Goal: Information Seeking & Learning: Learn about a topic

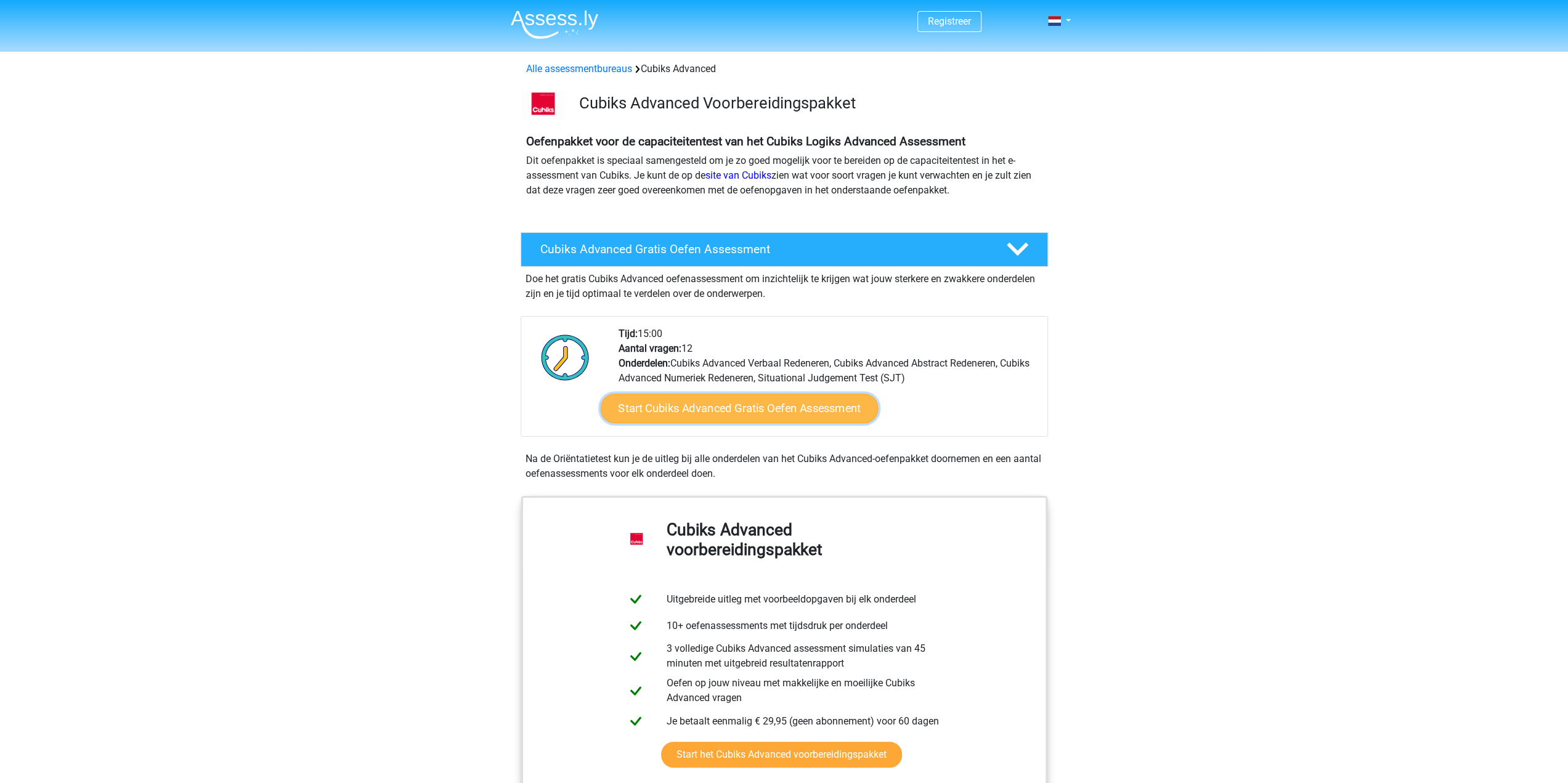
click at [755, 406] on link "Start Cubiks Advanced Gratis Oefen Assessment" at bounding box center [739, 408] width 278 height 29
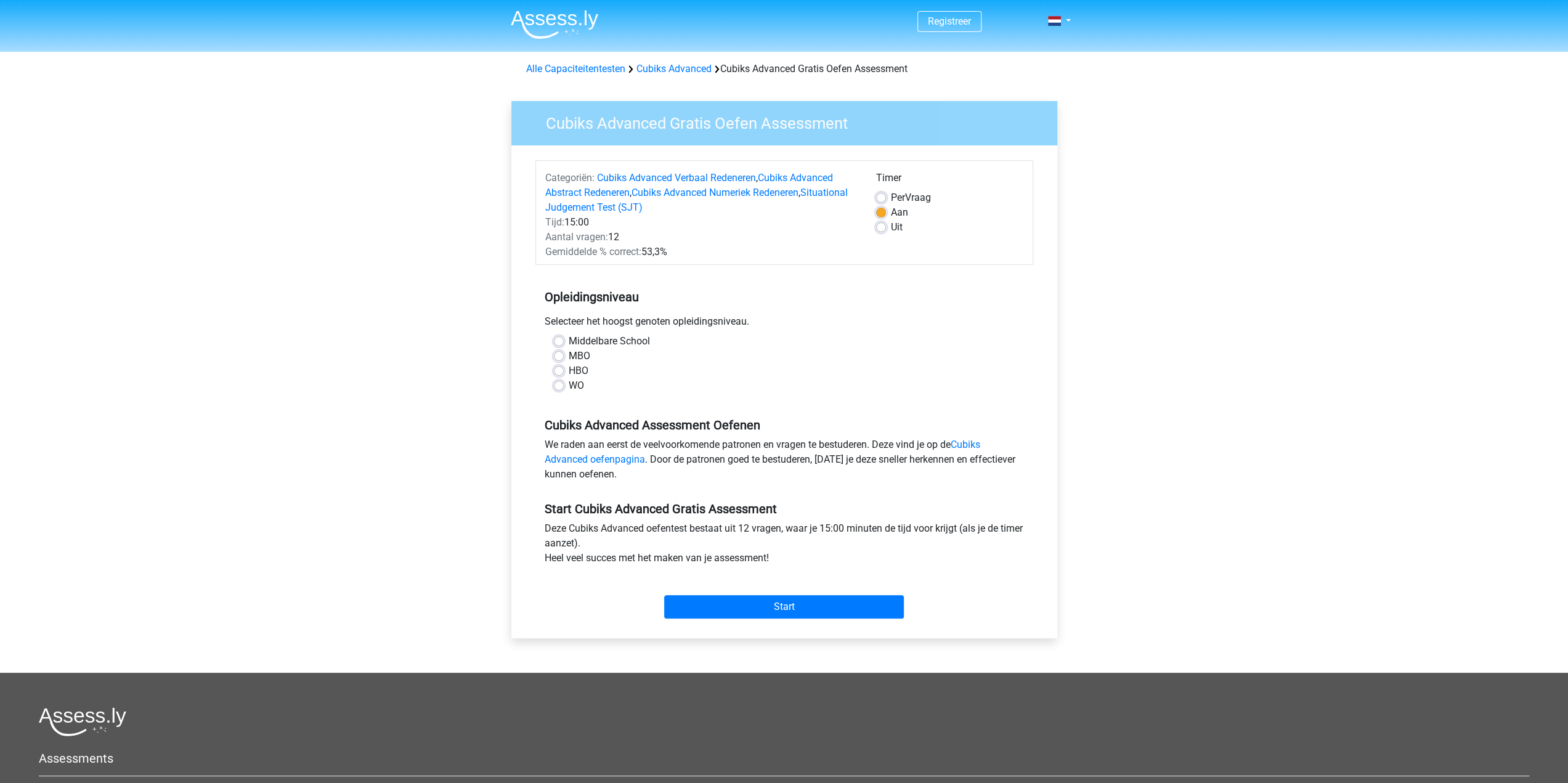
click at [568, 384] on label "WO" at bounding box center [576, 385] width 16 height 15
click at [561, 384] on input "WO" at bounding box center [559, 384] width 10 height 12
radio input "true"
click at [746, 608] on input "Start" at bounding box center [784, 606] width 239 height 23
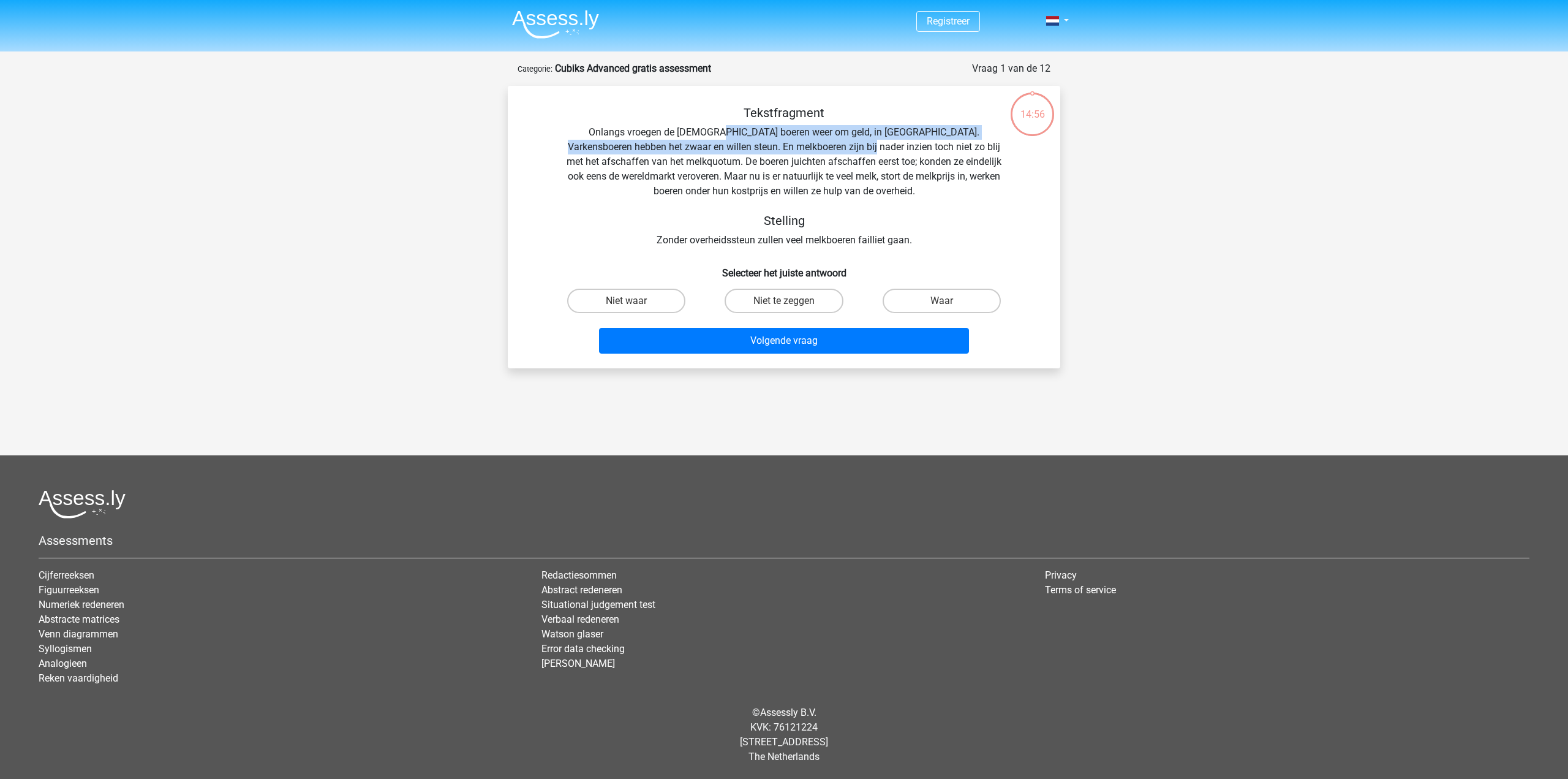
drag, startPoint x: 695, startPoint y: 132, endPoint x: 823, endPoint y: 141, distance: 128.3
click at [823, 141] on div "Tekstfragment Onlangs vroegen de Europese boeren weer om geld, in Brussel. Vark…" at bounding box center [783, 176] width 513 height 142
click at [944, 196] on div "Tekstfragment Onlangs vroegen de Europese boeren weer om geld, in Brussel. Vark…" at bounding box center [783, 176] width 513 height 142
drag, startPoint x: 660, startPoint y: 145, endPoint x: 891, endPoint y: 149, distance: 231.0
click at [891, 149] on div "Tekstfragment Onlangs vroegen de Europese boeren weer om geld, in Brussel. Vark…" at bounding box center [783, 176] width 513 height 142
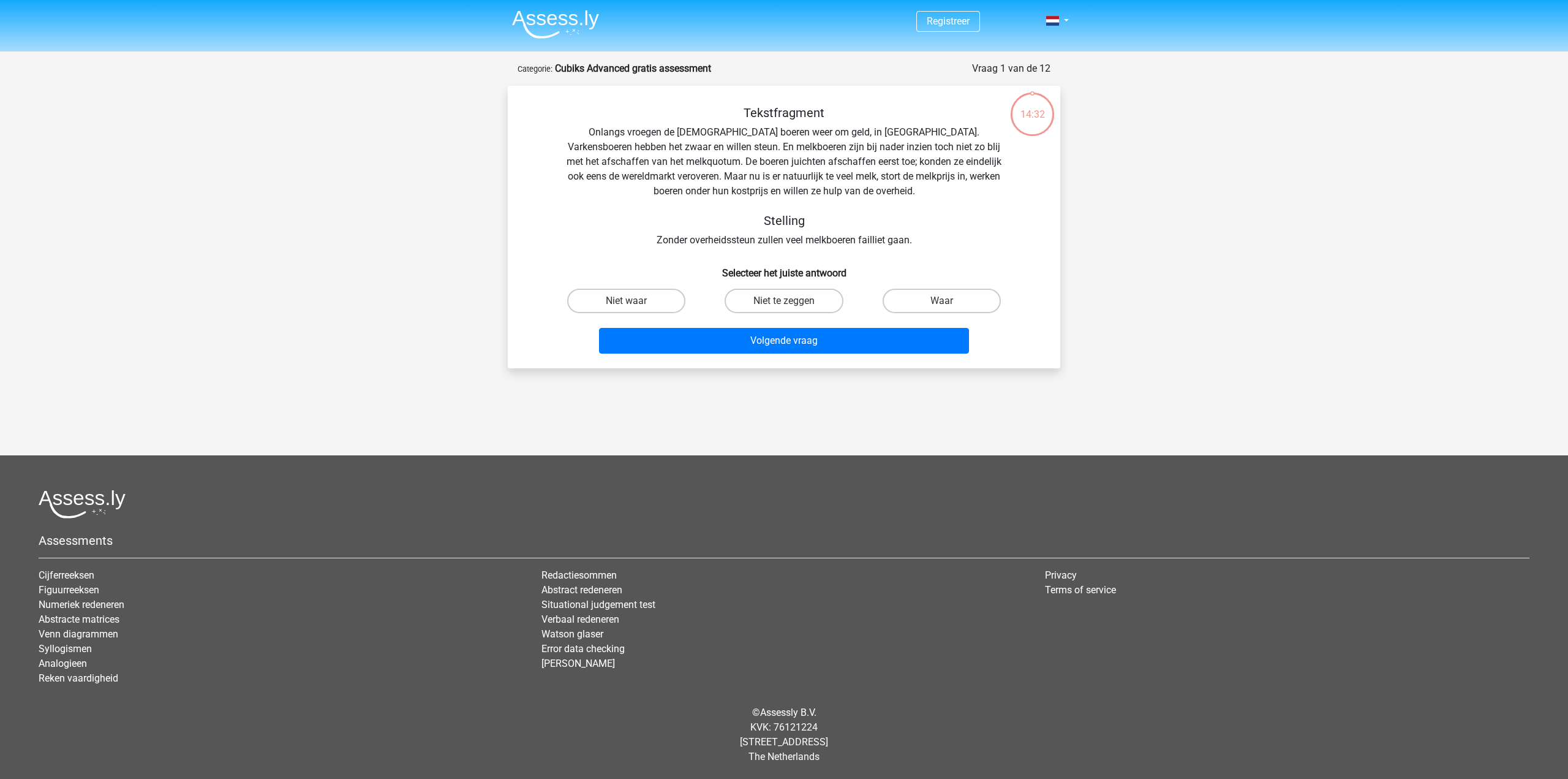
click at [950, 199] on div "Tekstfragment Onlangs vroegen de Europese boeren weer om geld, in Brussel. Vark…" at bounding box center [783, 176] width 513 height 142
click at [703, 180] on div "Tekstfragment Onlangs vroegen de Europese boeren weer om geld, in Brussel. Vark…" at bounding box center [783, 176] width 513 height 142
click at [939, 300] on label "Waar" at bounding box center [941, 301] width 118 height 24
click at [941, 301] on input "Waar" at bounding box center [946, 305] width 8 height 8
radio input "true"
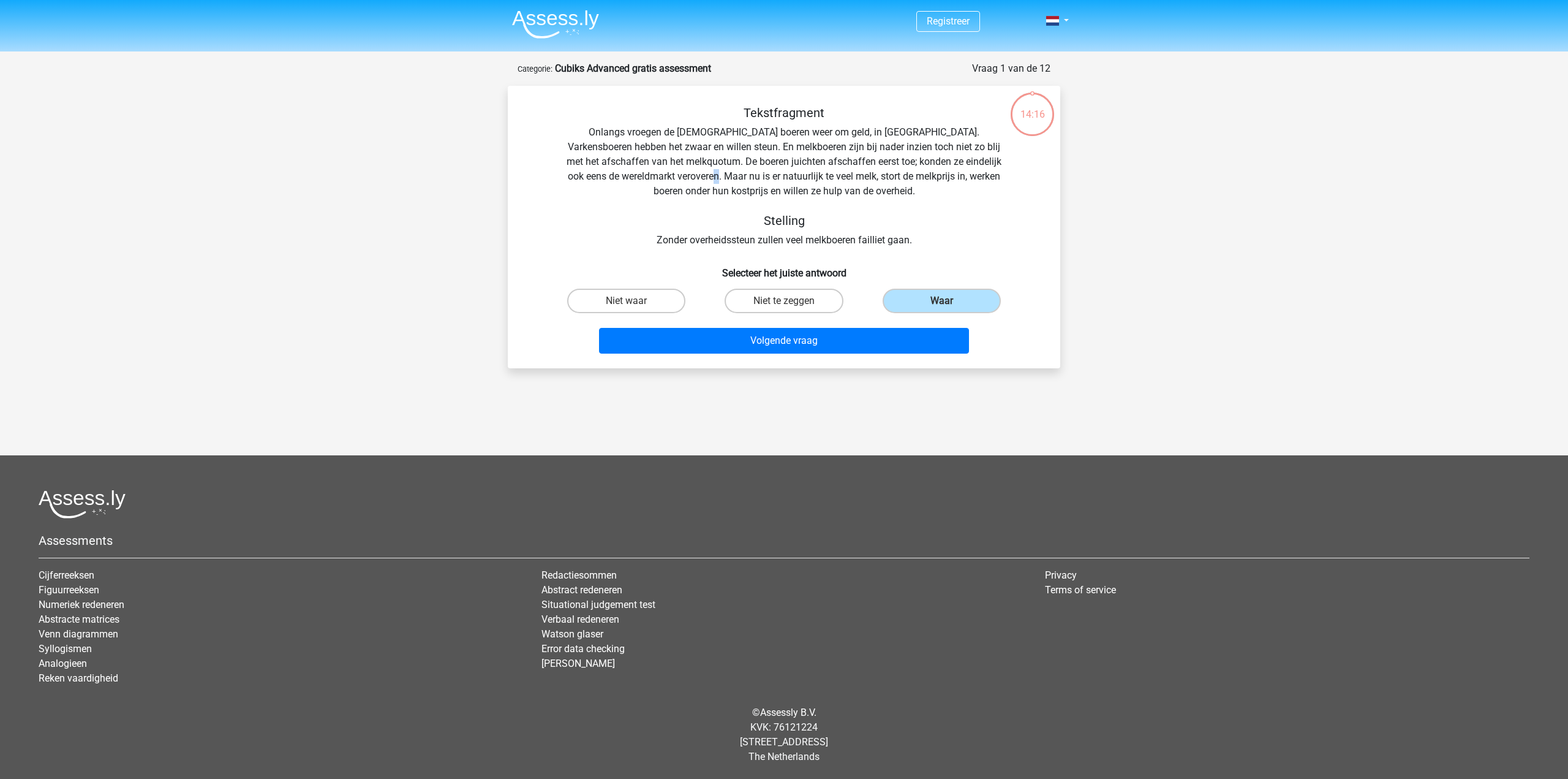
click at [701, 181] on div "Tekstfragment Onlangs vroegen de Europese boeren weer om geld, in Brussel. Vark…" at bounding box center [783, 176] width 513 height 142
click at [818, 343] on button "Volgende vraag" at bounding box center [784, 341] width 370 height 26
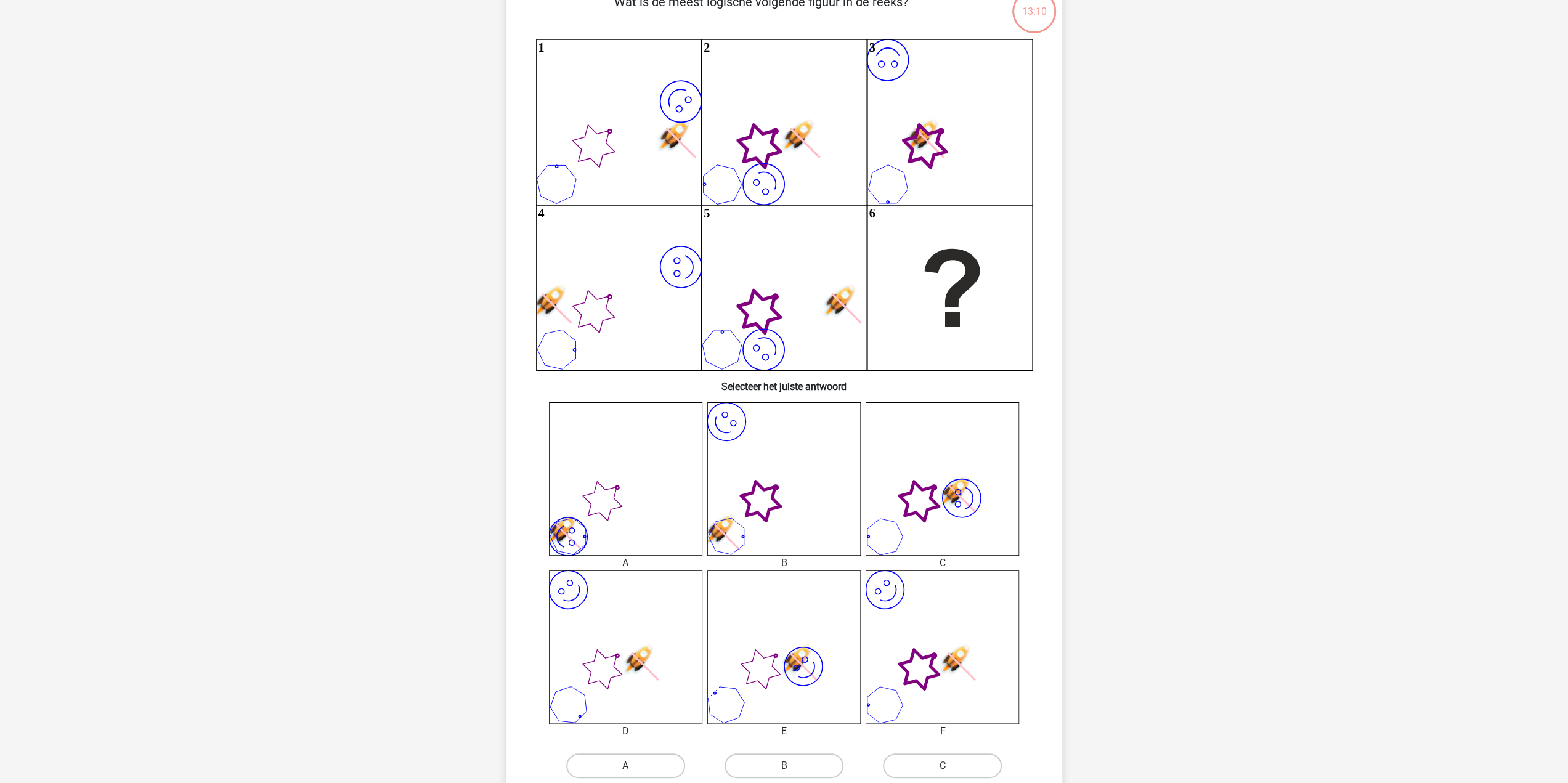
scroll to position [123, 0]
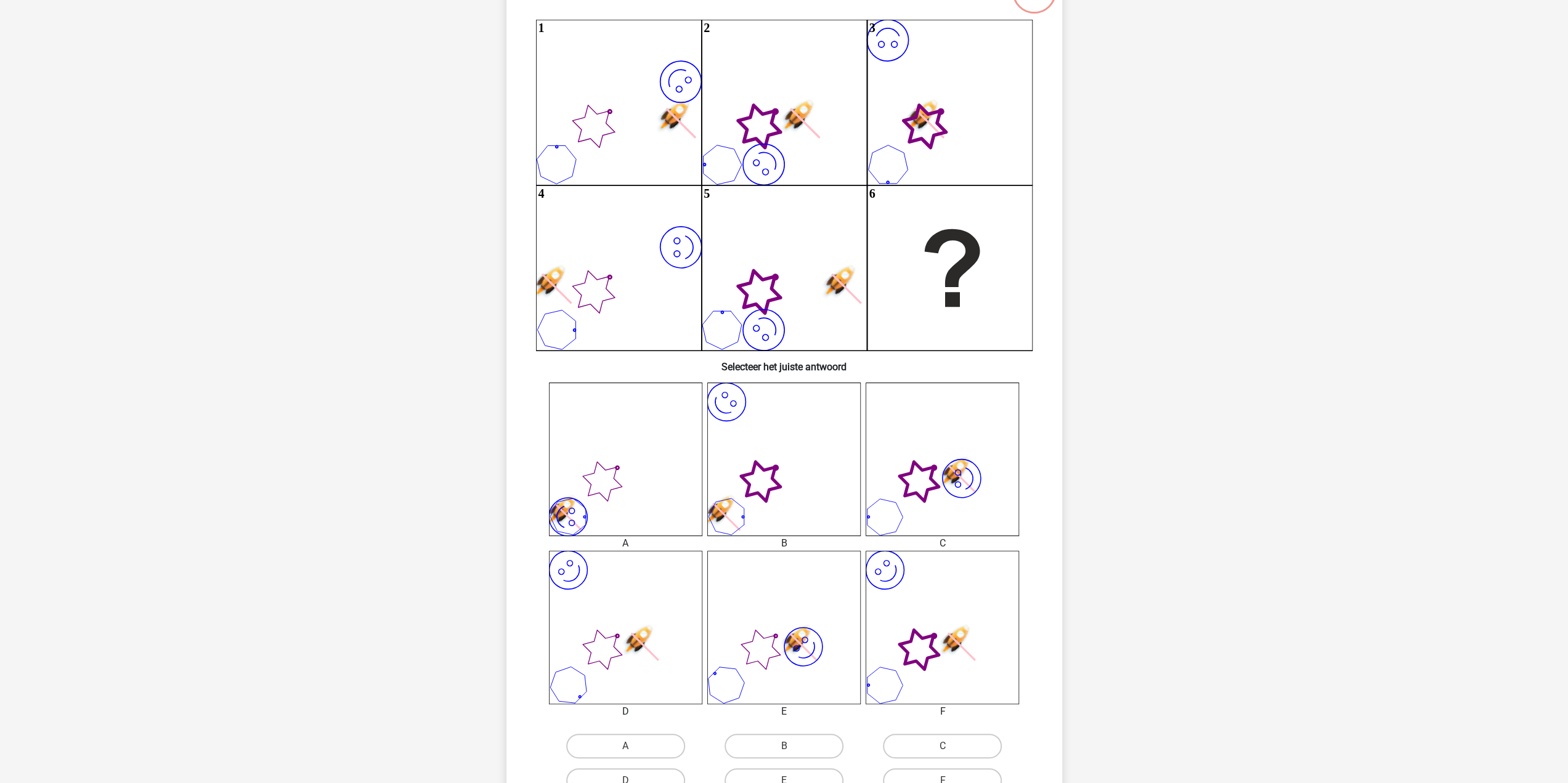
click at [949, 621] on icon "image/svg+xml" at bounding box center [942, 627] width 154 height 154
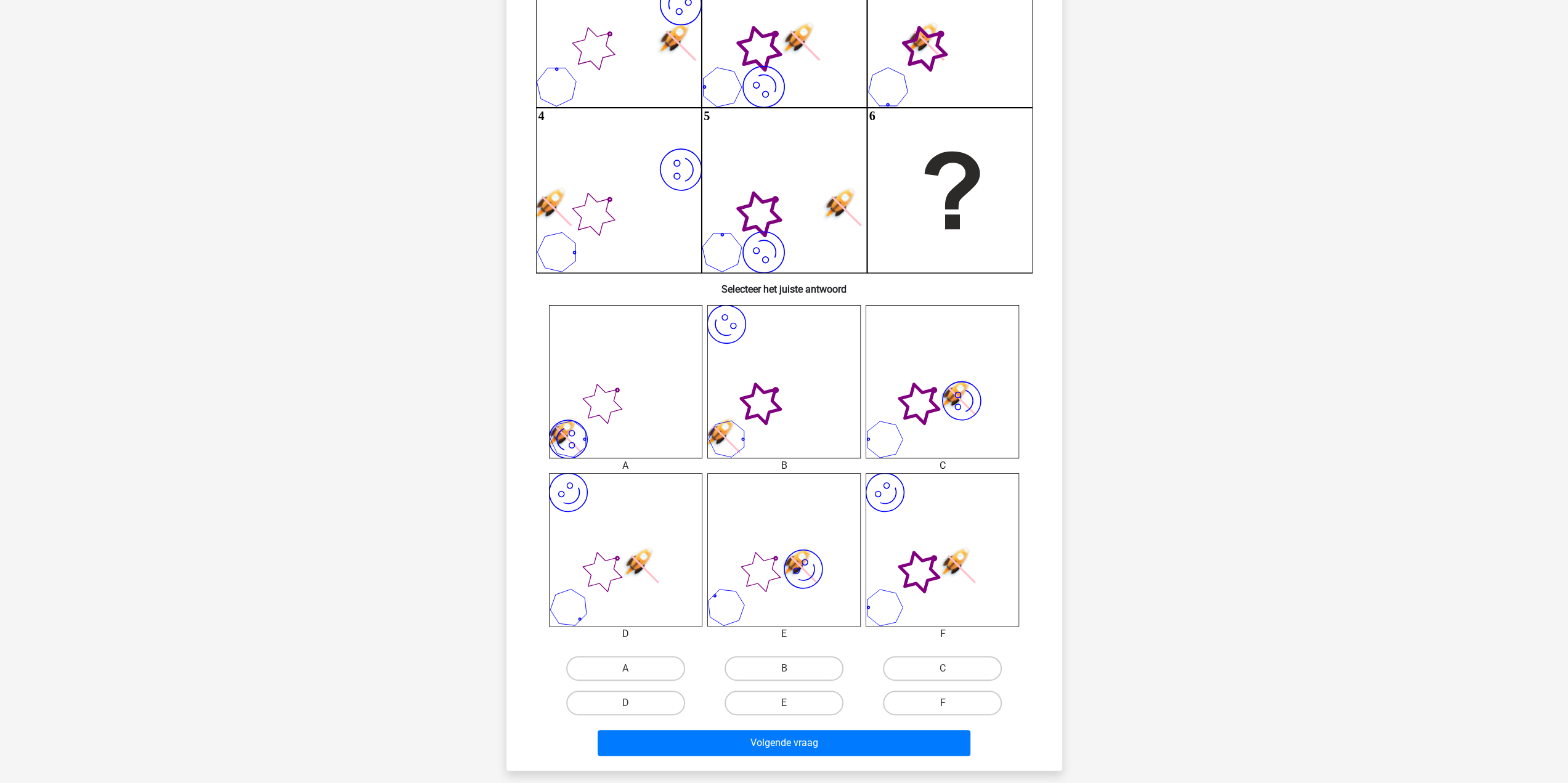
scroll to position [246, 0]
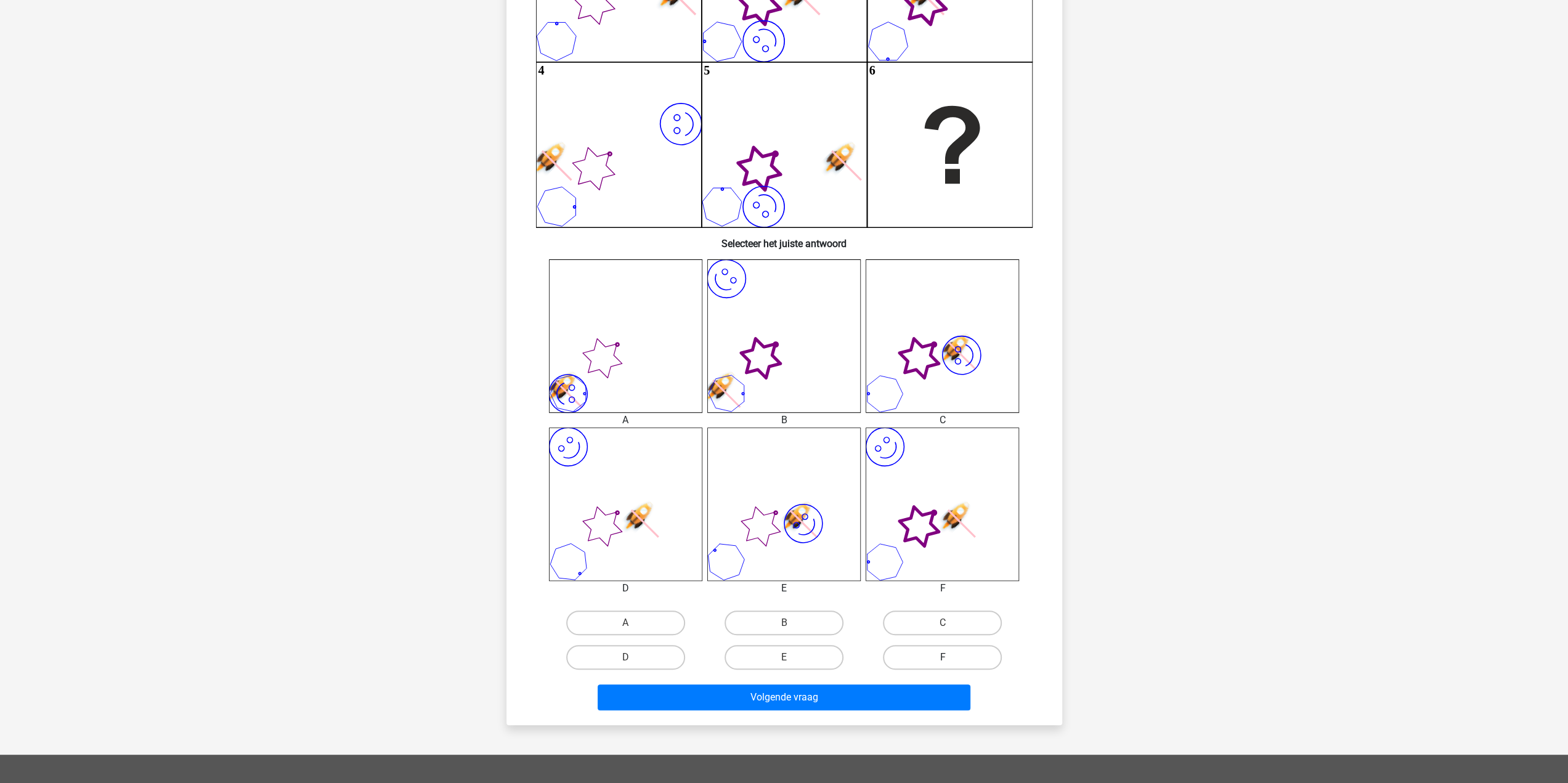
click at [927, 664] on label "F" at bounding box center [942, 657] width 119 height 24
click at [942, 664] on input "F" at bounding box center [947, 661] width 8 height 8
radio input "true"
click at [904, 703] on button "Volgende vraag" at bounding box center [784, 697] width 373 height 26
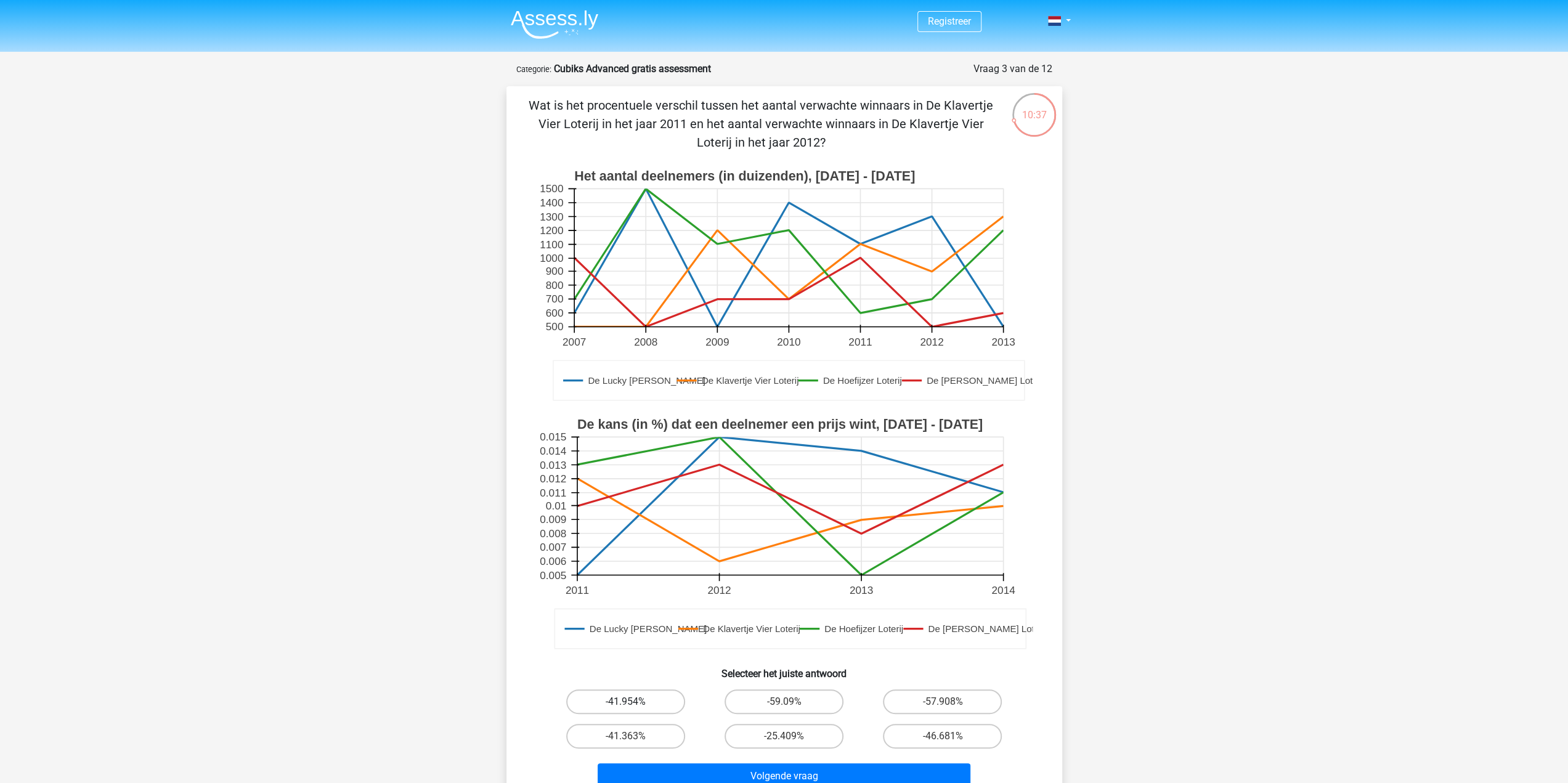
scroll to position [62, 0]
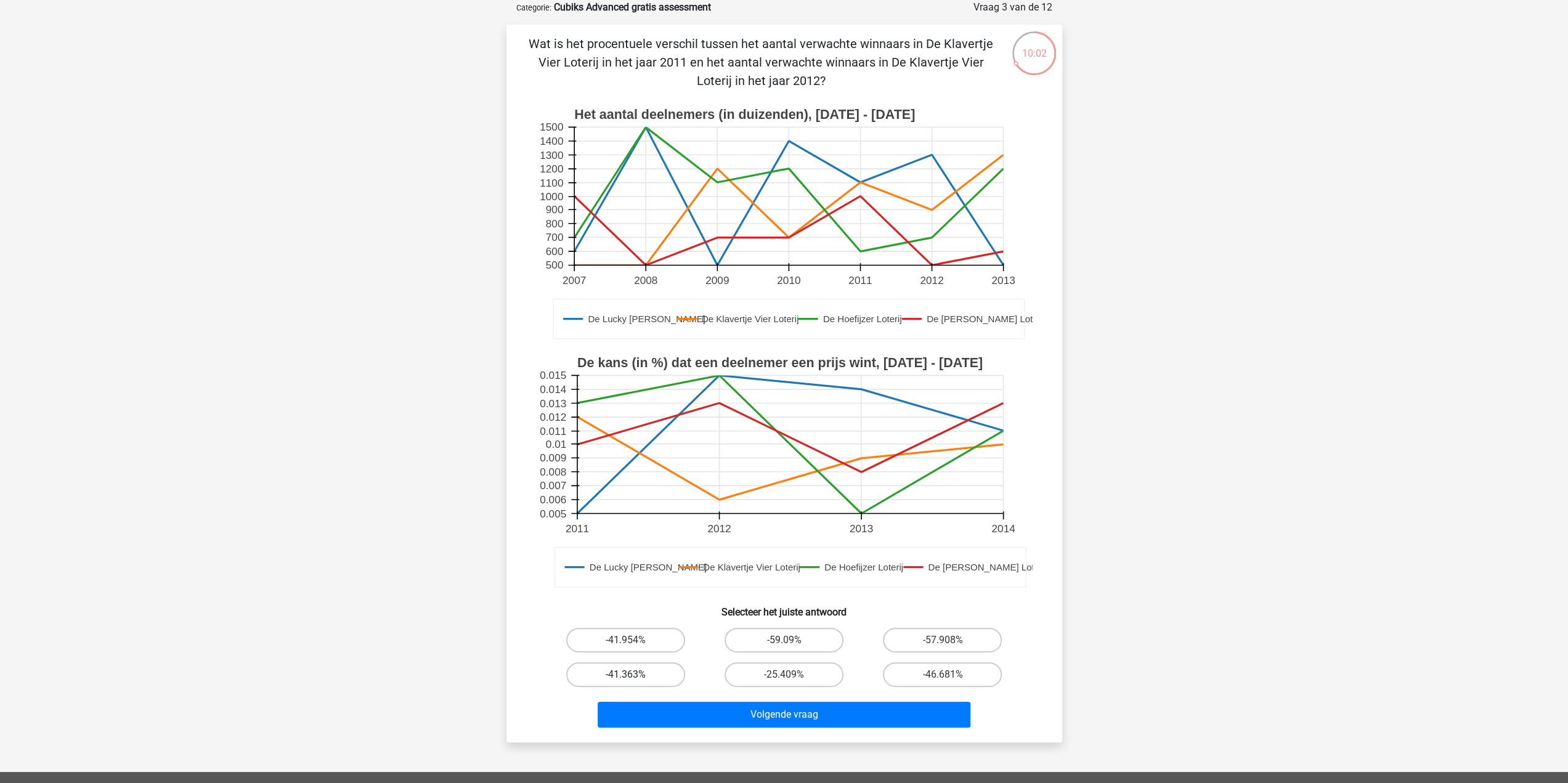
click at [617, 667] on label "-41.363%" at bounding box center [626, 674] width 119 height 24
click at [626, 674] on input "-41.363%" at bounding box center [630, 678] width 8 height 8
radio input "true"
click at [770, 644] on label "-59.09%" at bounding box center [784, 640] width 119 height 24
click at [784, 644] on input "-59.09%" at bounding box center [788, 644] width 8 height 8
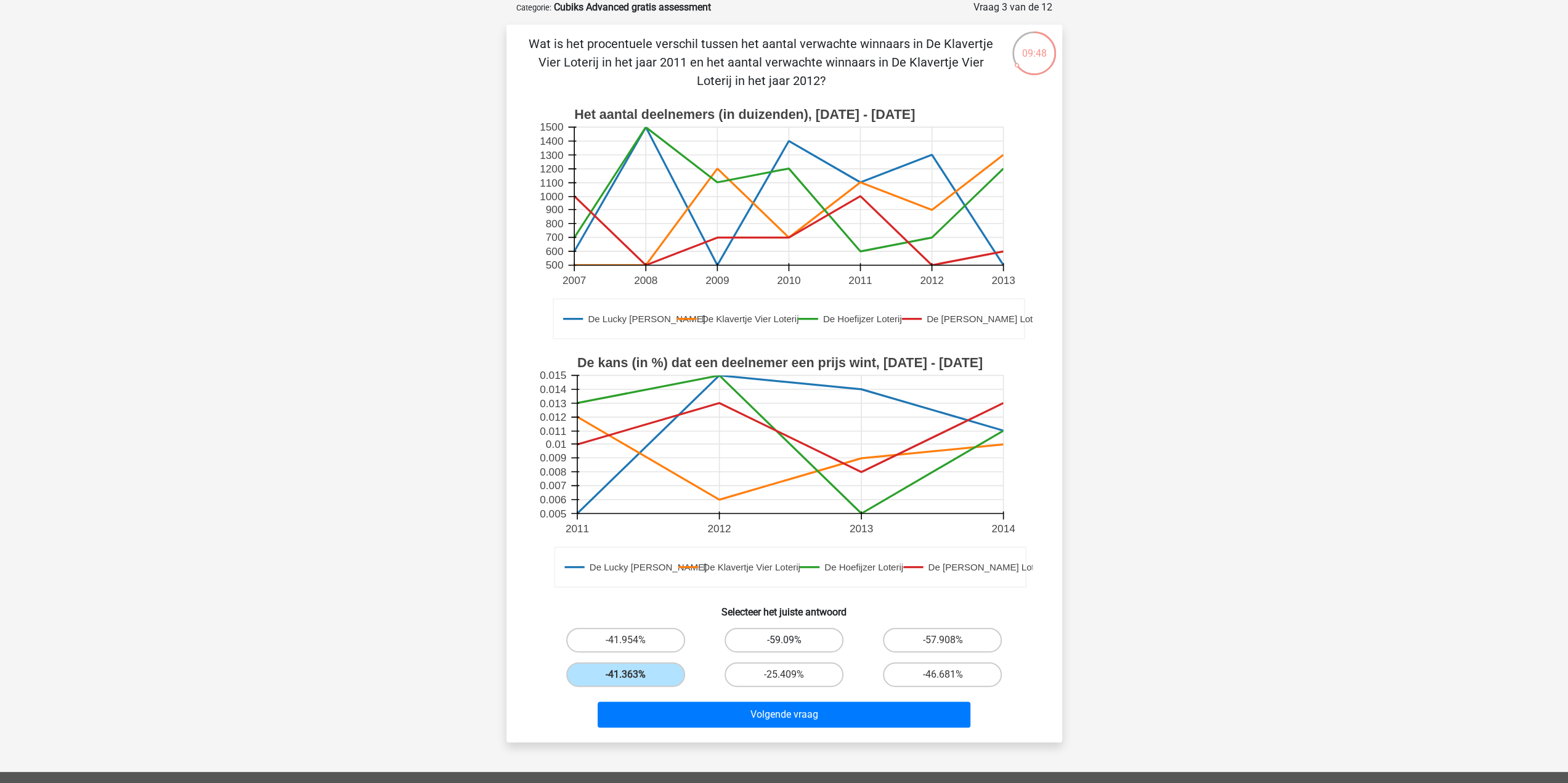
radio input "true"
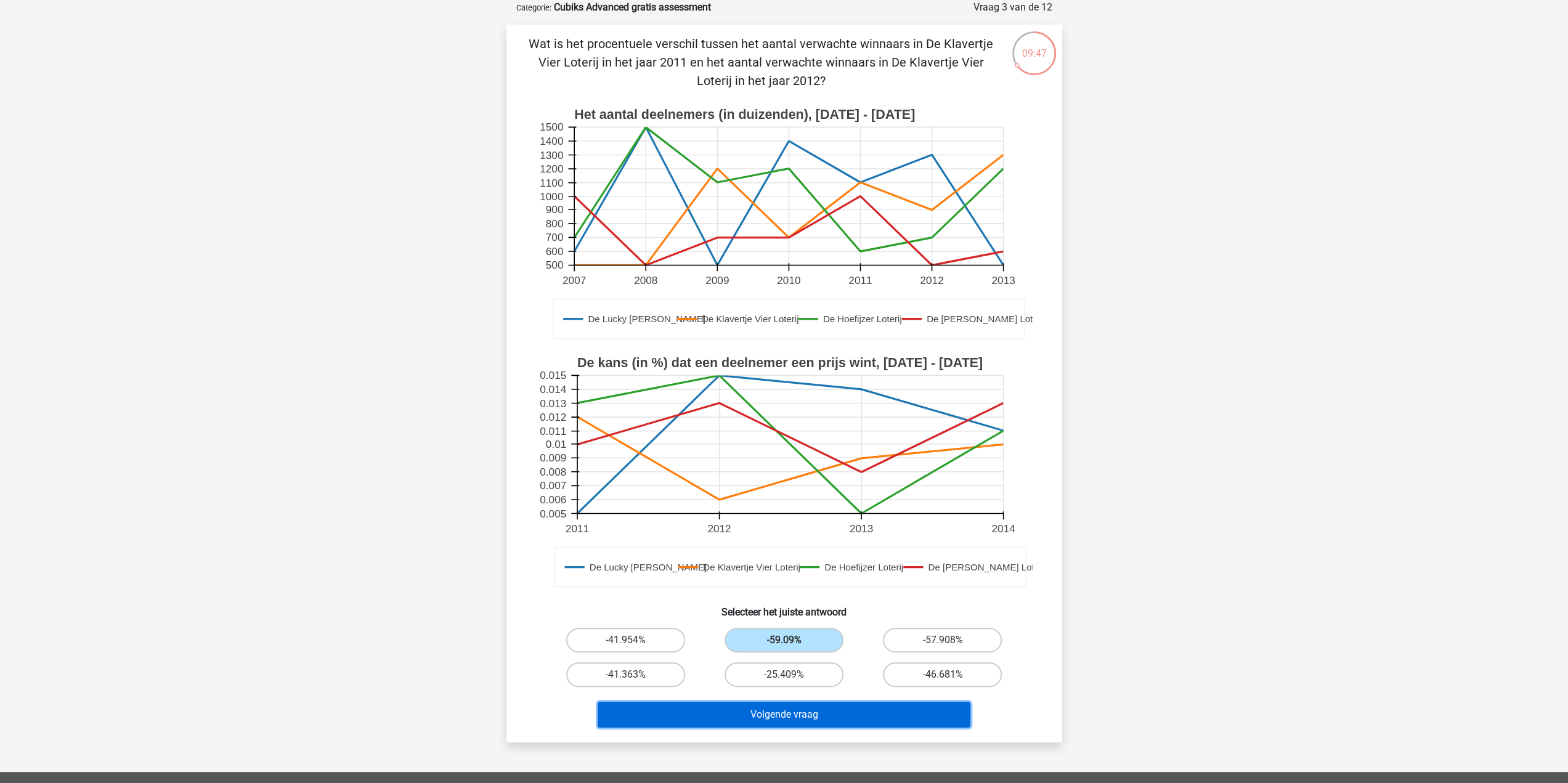
click at [760, 713] on button "Volgende vraag" at bounding box center [784, 714] width 373 height 26
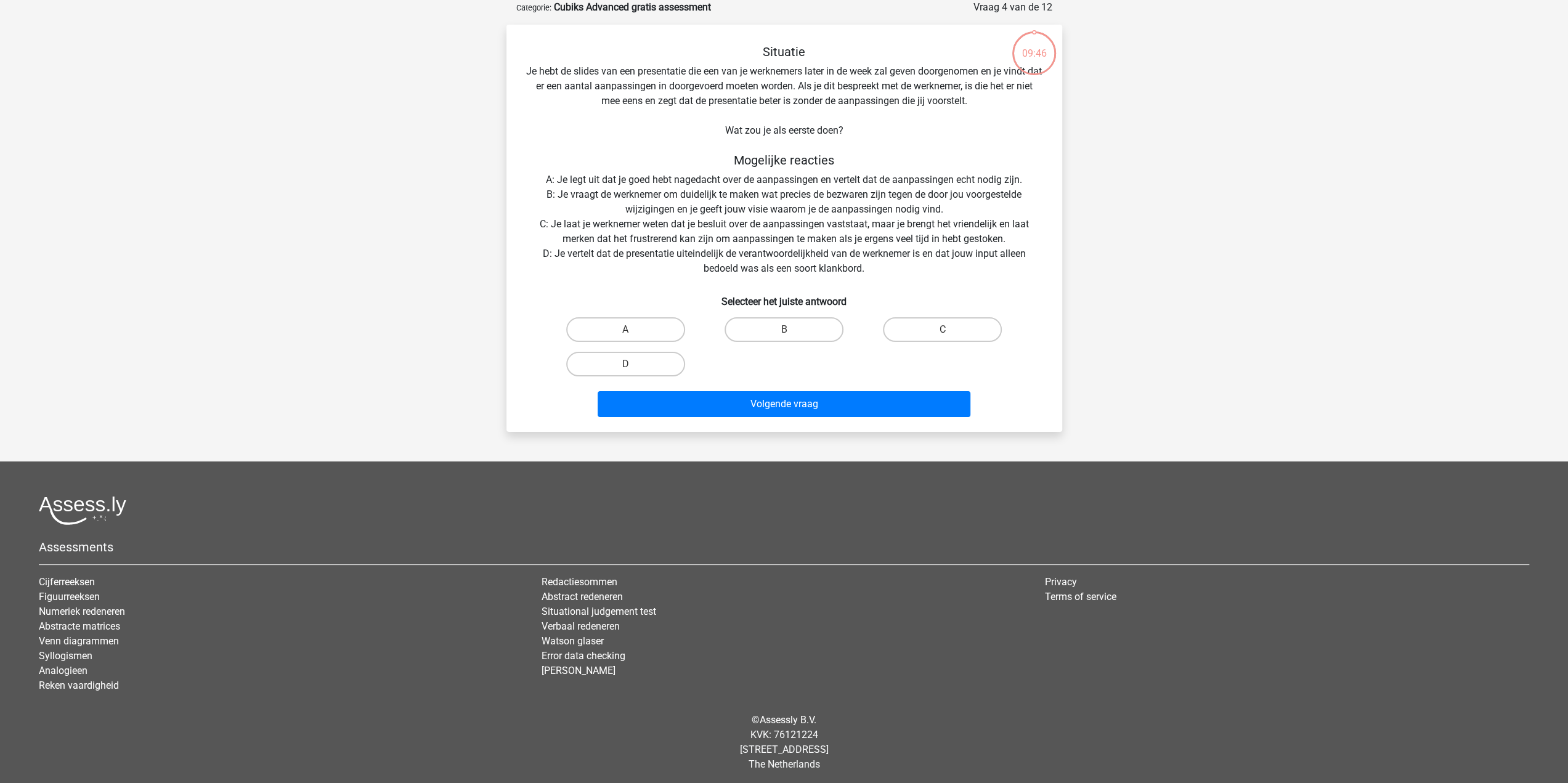
scroll to position [0, 0]
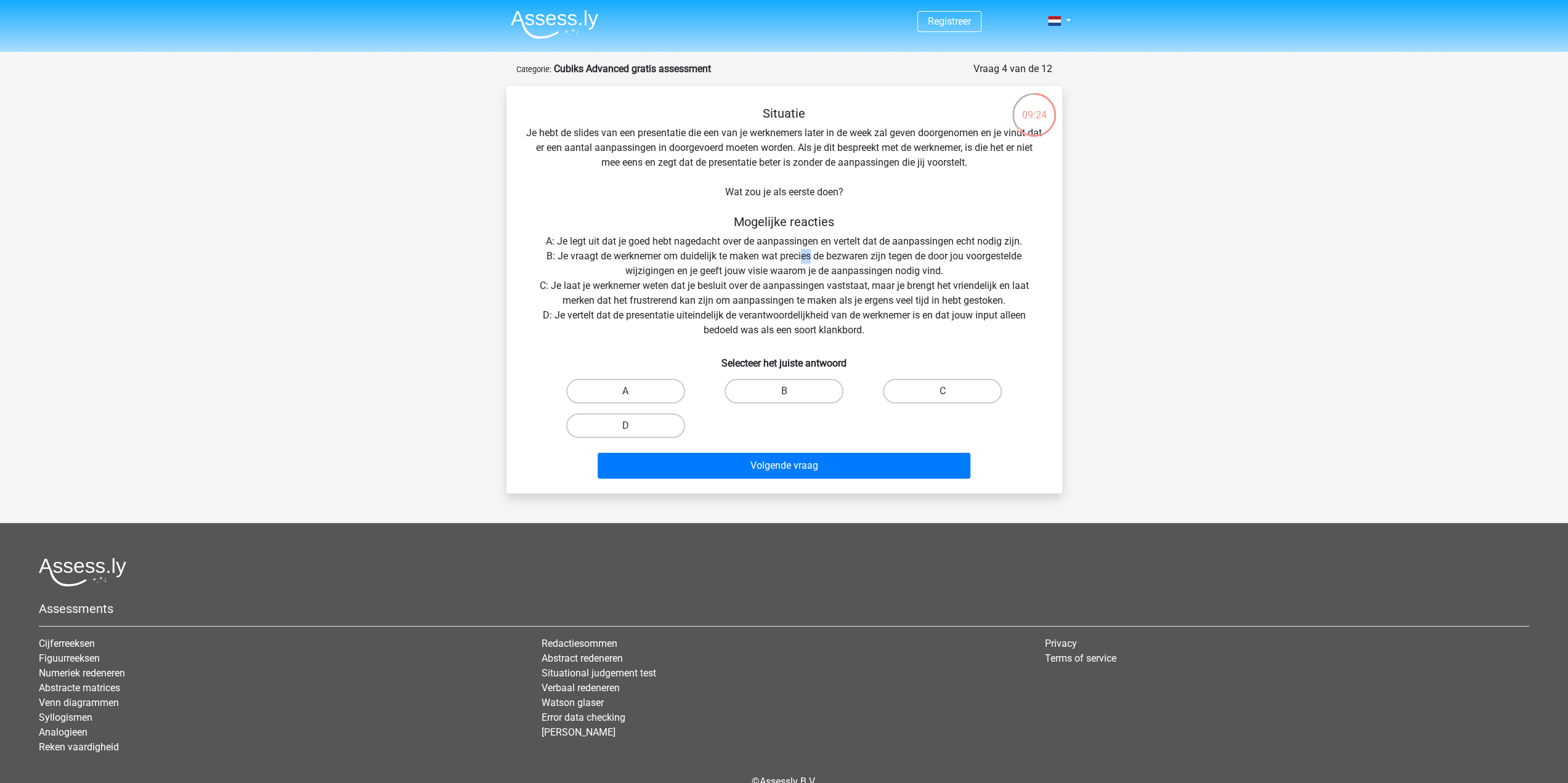
drag, startPoint x: 811, startPoint y: 253, endPoint x: 800, endPoint y: 258, distance: 12.1
click at [800, 258] on div "Situatie Je hebt de slides van een presentatie die een van je werknemers later …" at bounding box center [784, 294] width 546 height 377
click at [607, 303] on div "Situatie Je hebt de slides van een presentatie die een van je werknemers later …" at bounding box center [784, 294] width 546 height 377
click at [764, 395] on label "B" at bounding box center [784, 391] width 119 height 24
click at [784, 395] on input "B" at bounding box center [788, 395] width 8 height 8
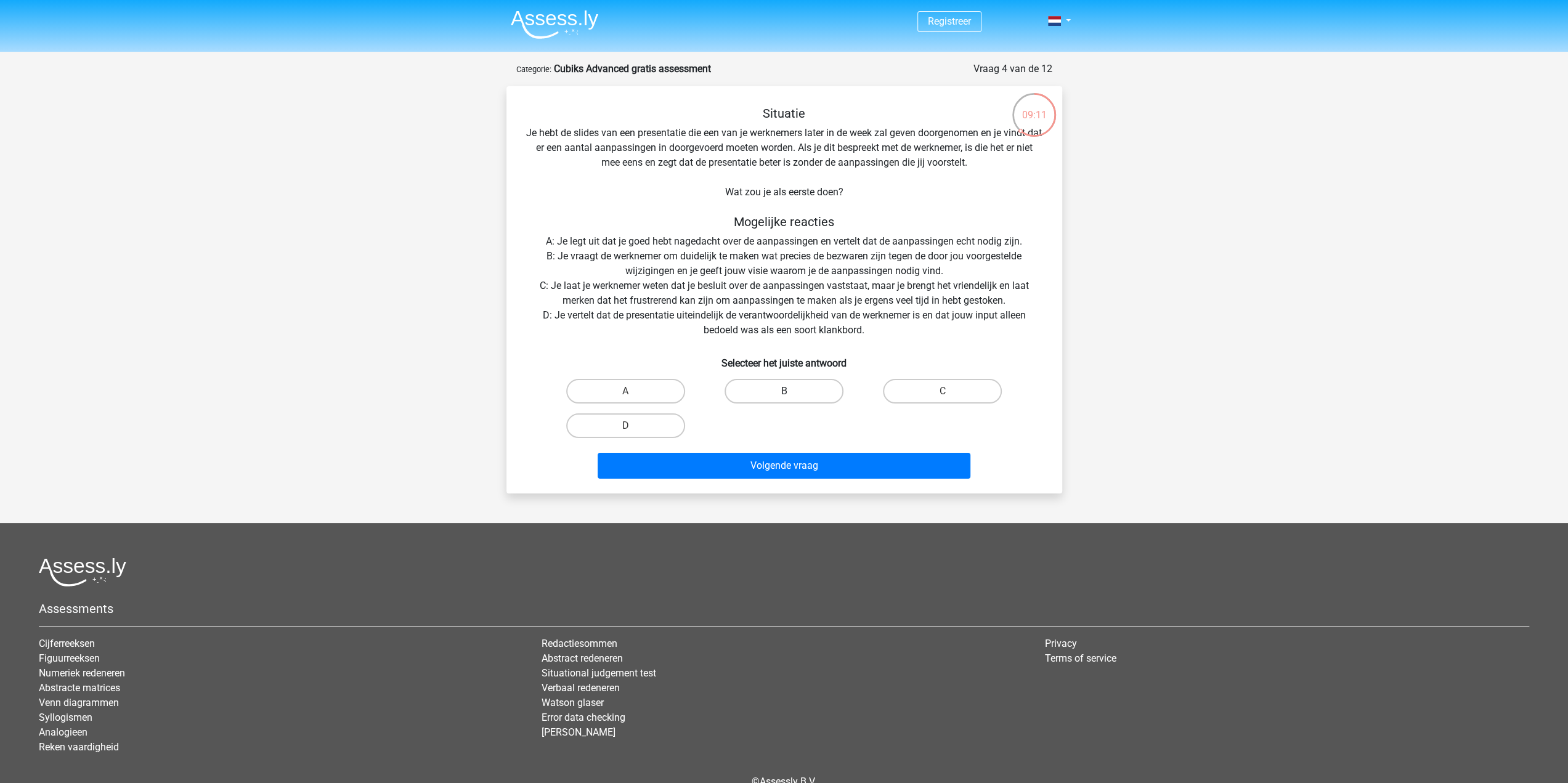
radio input "true"
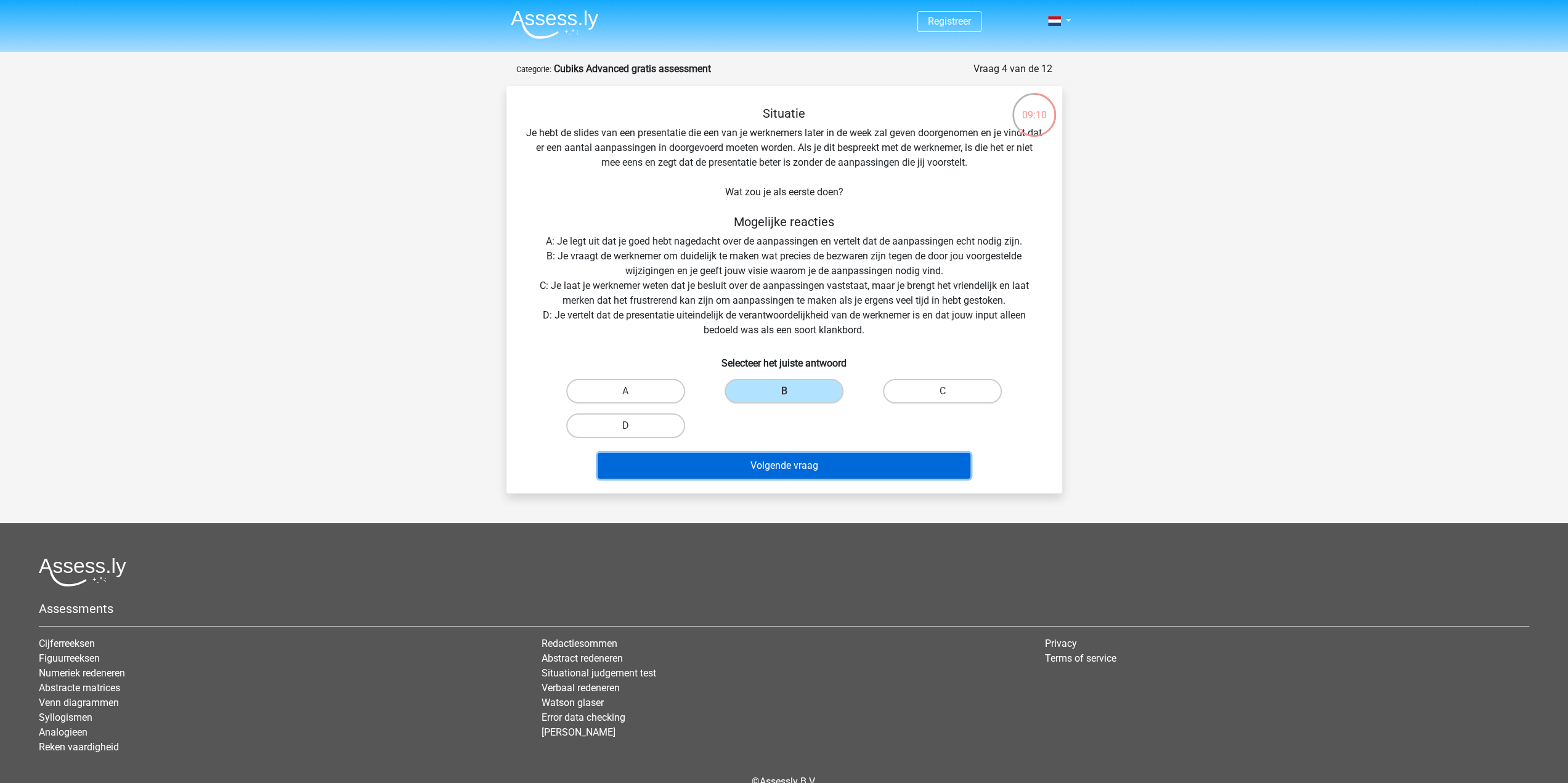
click at [798, 469] on button "Volgende vraag" at bounding box center [784, 466] width 373 height 26
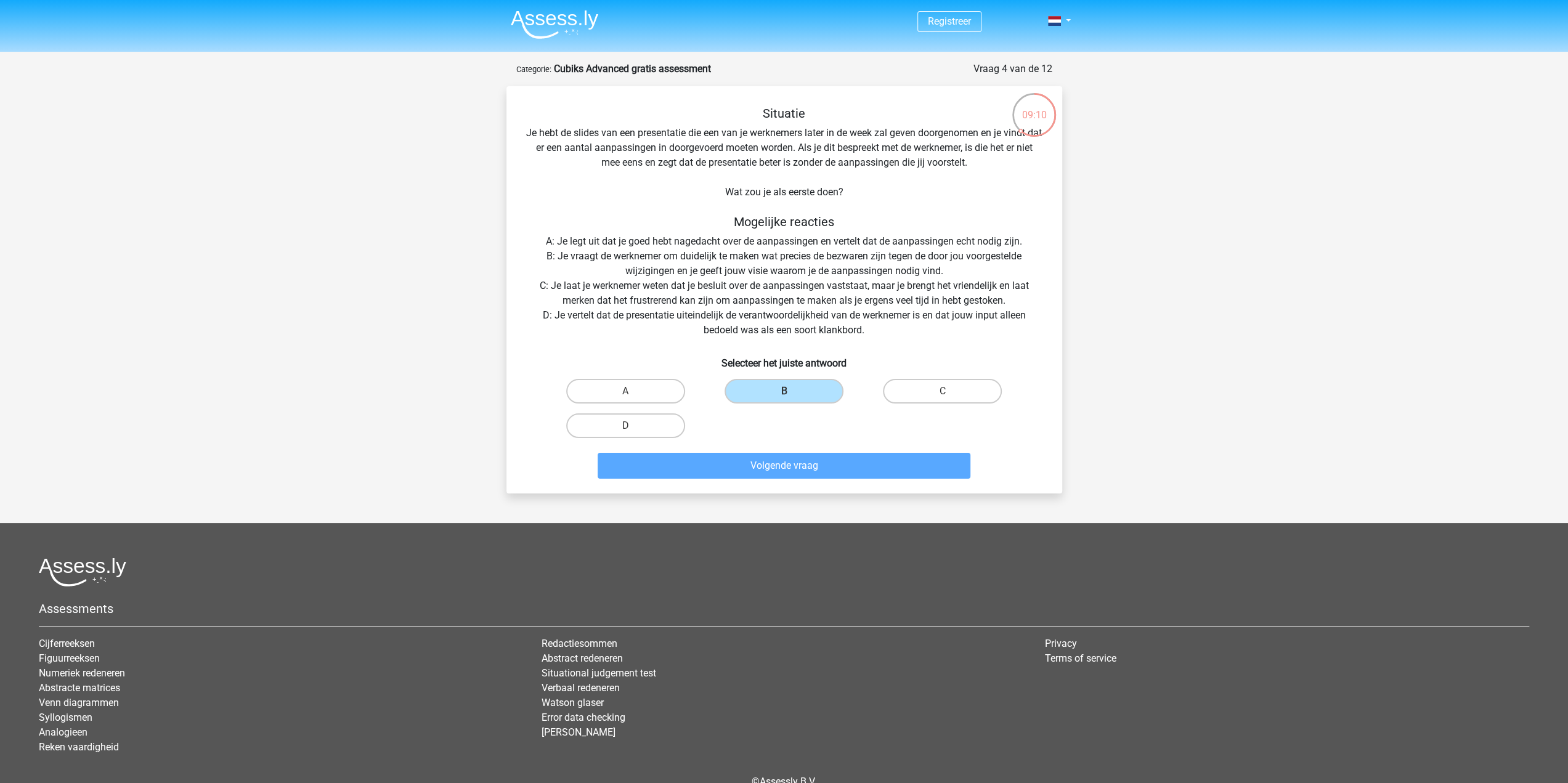
scroll to position [1, 0]
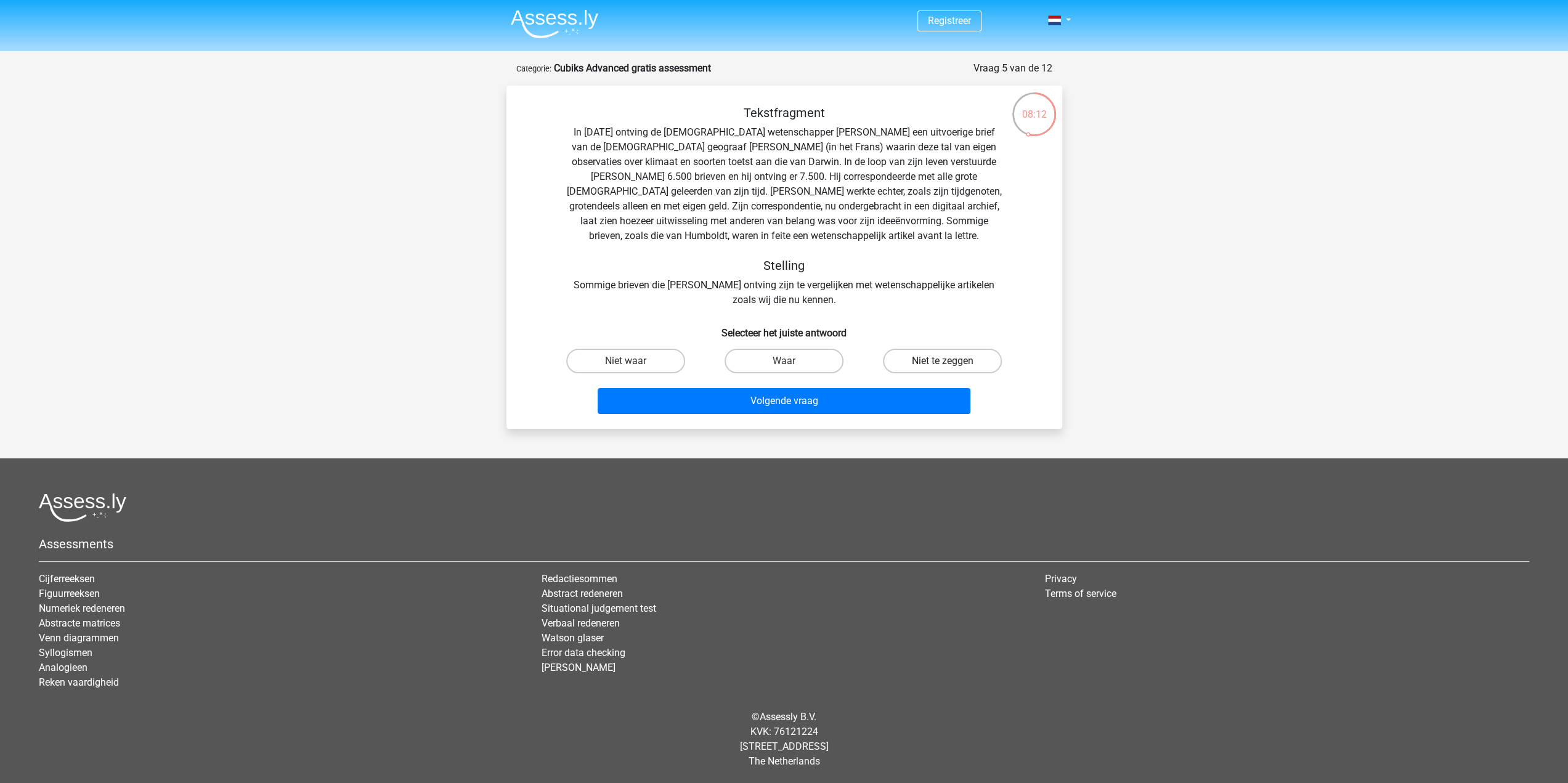
click at [935, 358] on label "Niet te zeggen" at bounding box center [942, 361] width 119 height 24
click at [942, 361] on input "Niet te zeggen" at bounding box center [947, 365] width 8 height 8
radio input "true"
click at [627, 362] on input "Niet waar" at bounding box center [630, 365] width 8 height 8
radio input "true"
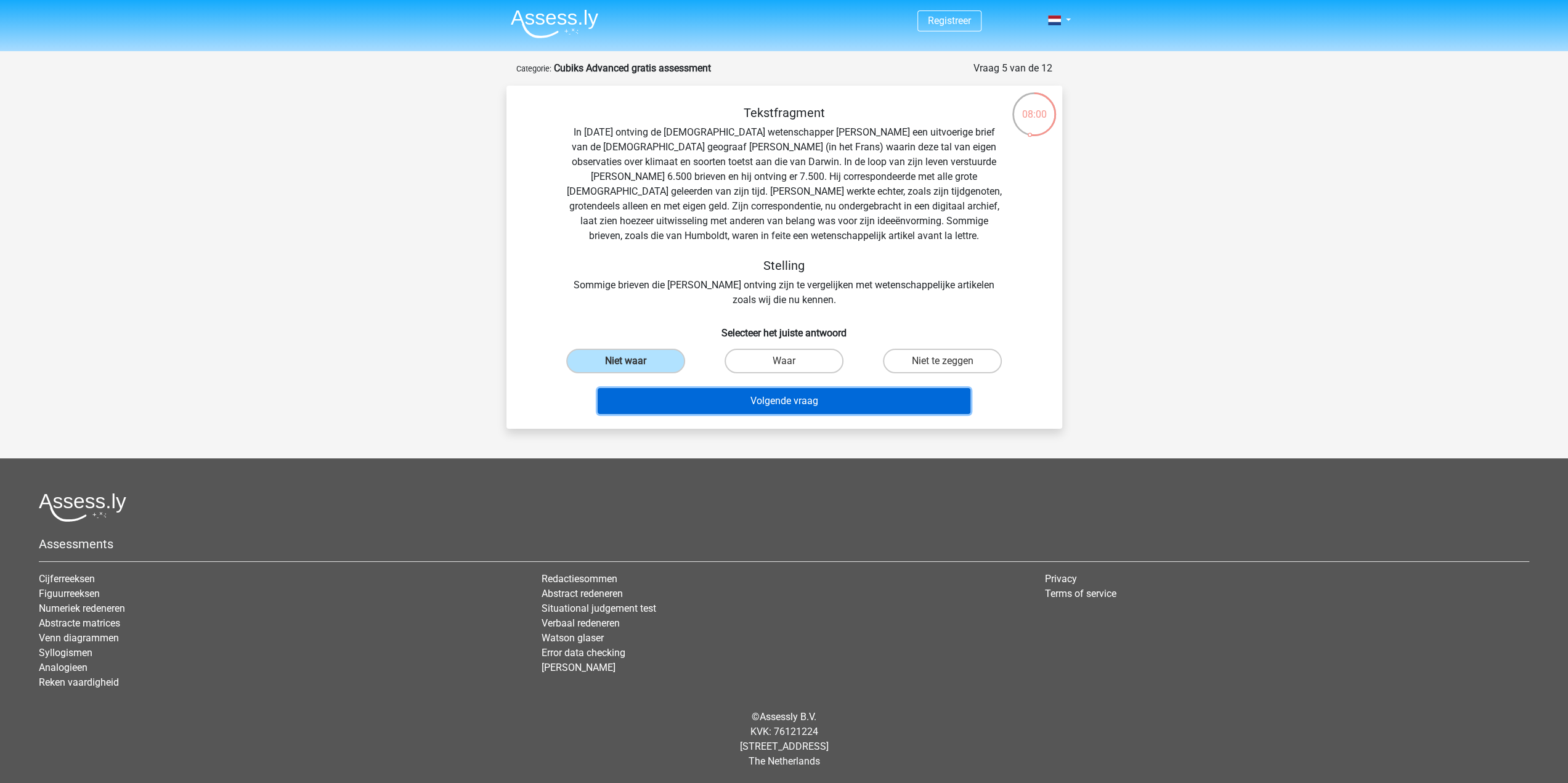
click at [712, 396] on button "Volgende vraag" at bounding box center [784, 401] width 373 height 26
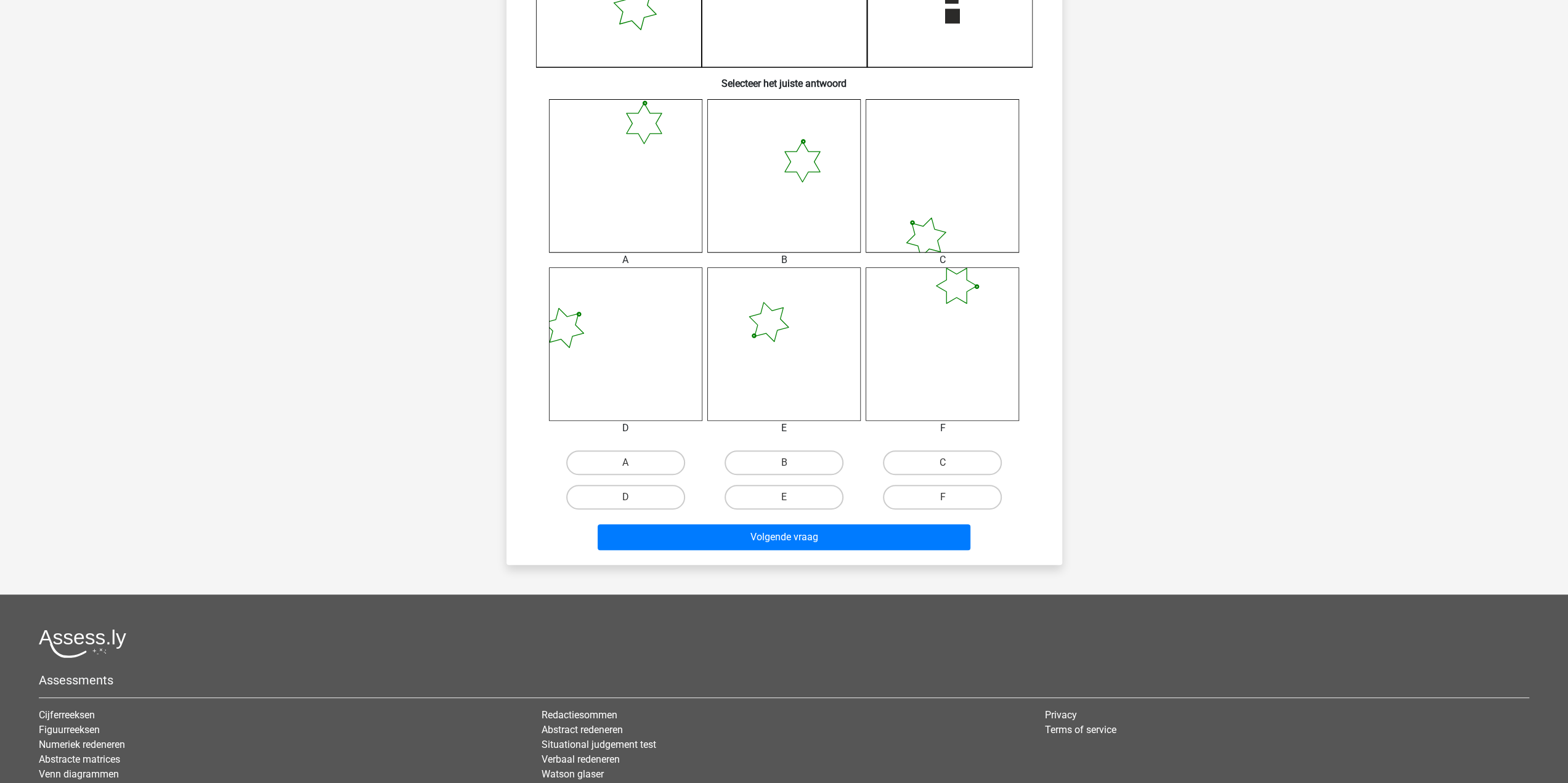
scroll to position [431, 0]
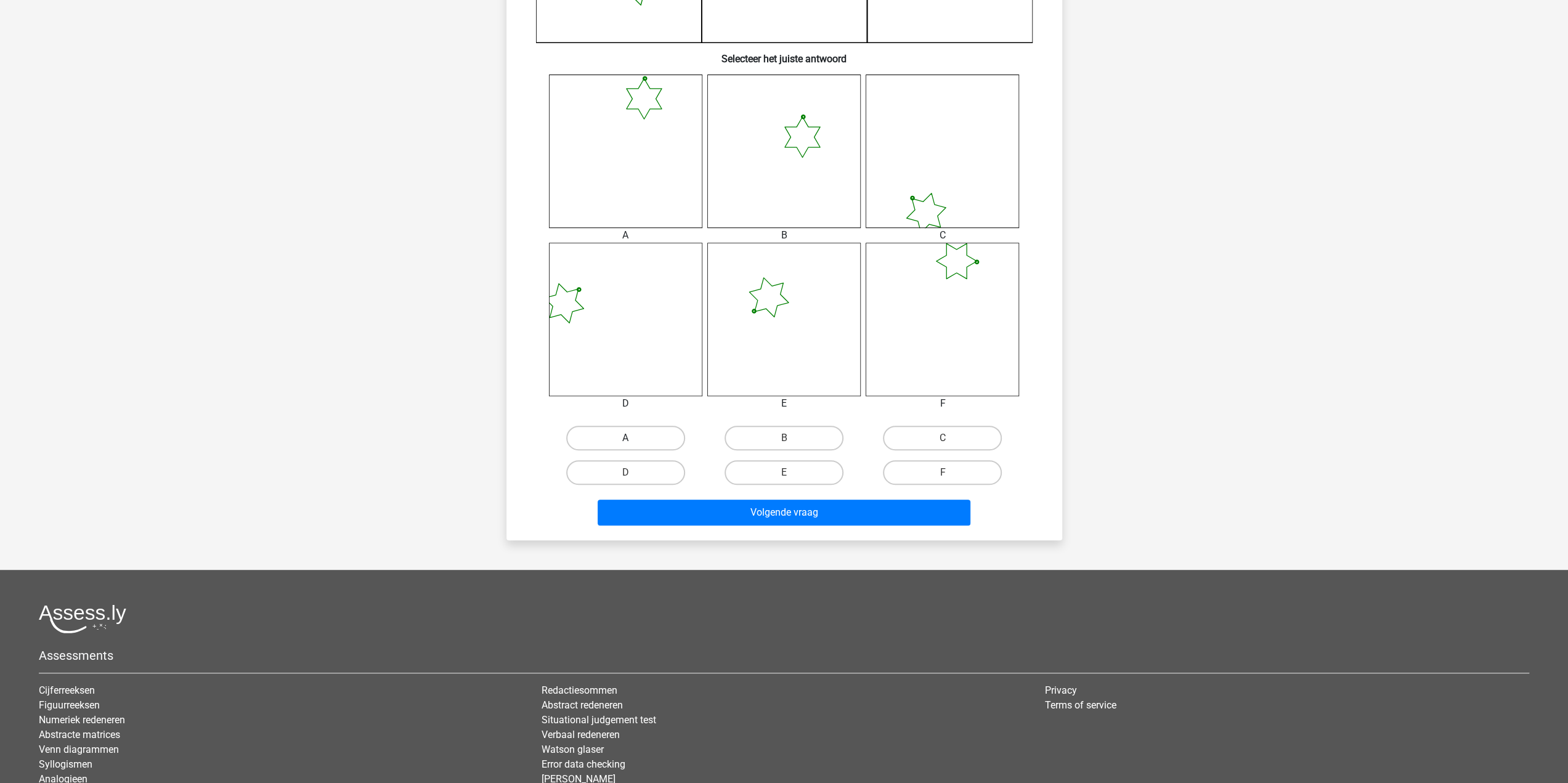
click at [644, 444] on label "A" at bounding box center [626, 438] width 119 height 24
click at [633, 444] on input "A" at bounding box center [630, 442] width 8 height 8
radio input "true"
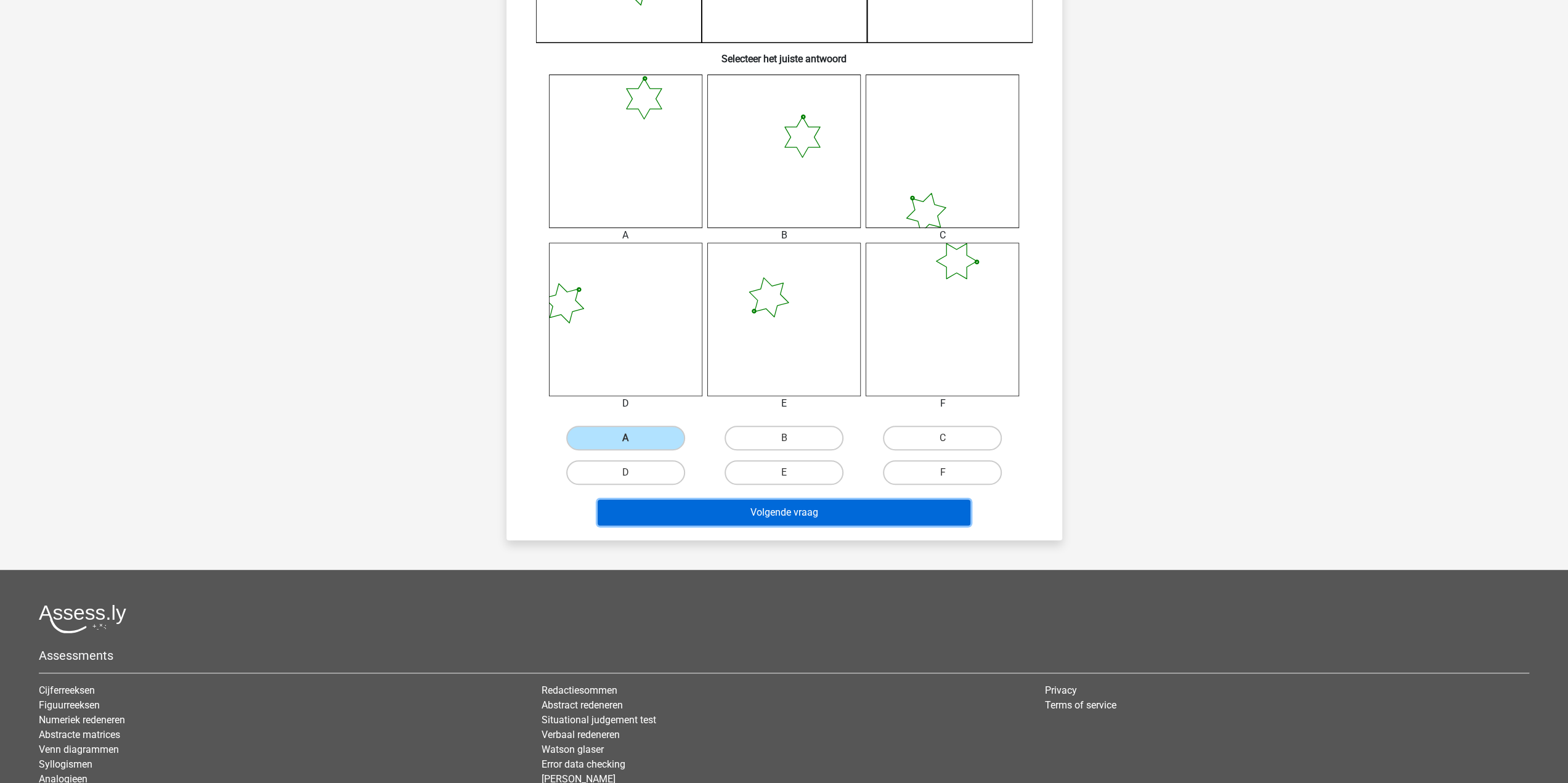
click at [743, 514] on button "Volgende vraag" at bounding box center [784, 512] width 373 height 26
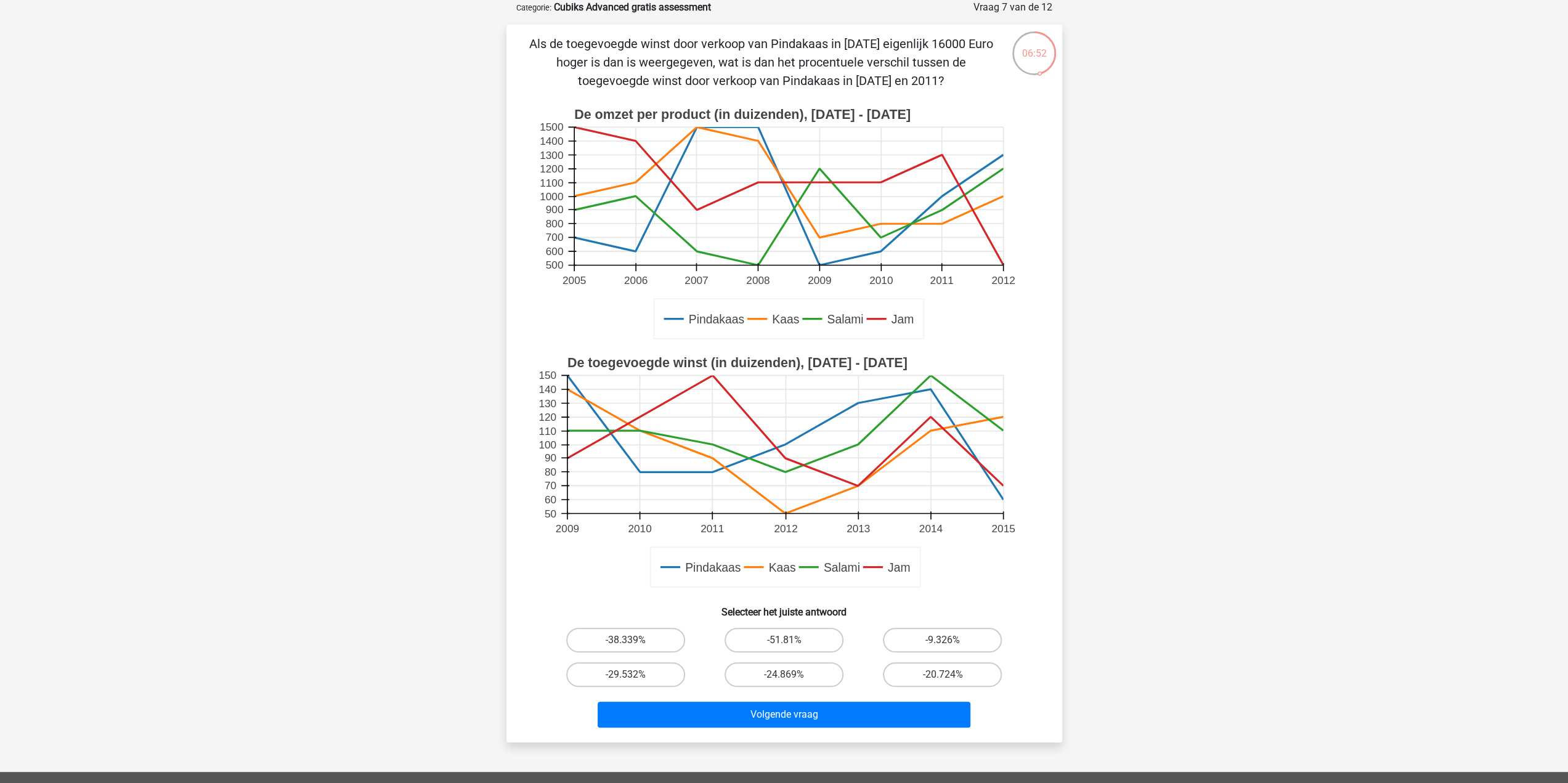
scroll to position [0, 0]
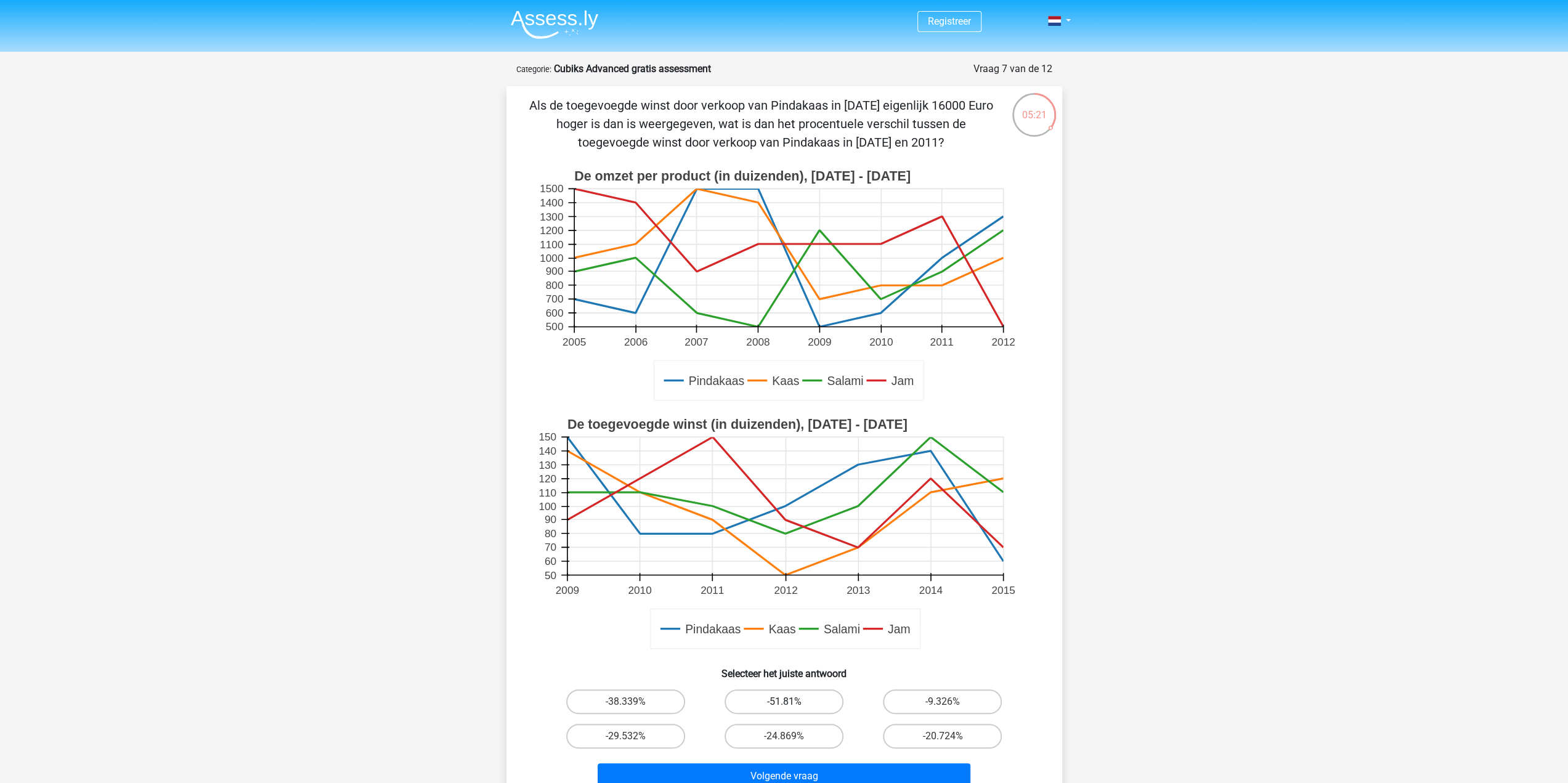
click at [777, 703] on label "-51.81%" at bounding box center [784, 701] width 119 height 24
click at [784, 703] on input "-51.81%" at bounding box center [788, 706] width 8 height 8
radio input "true"
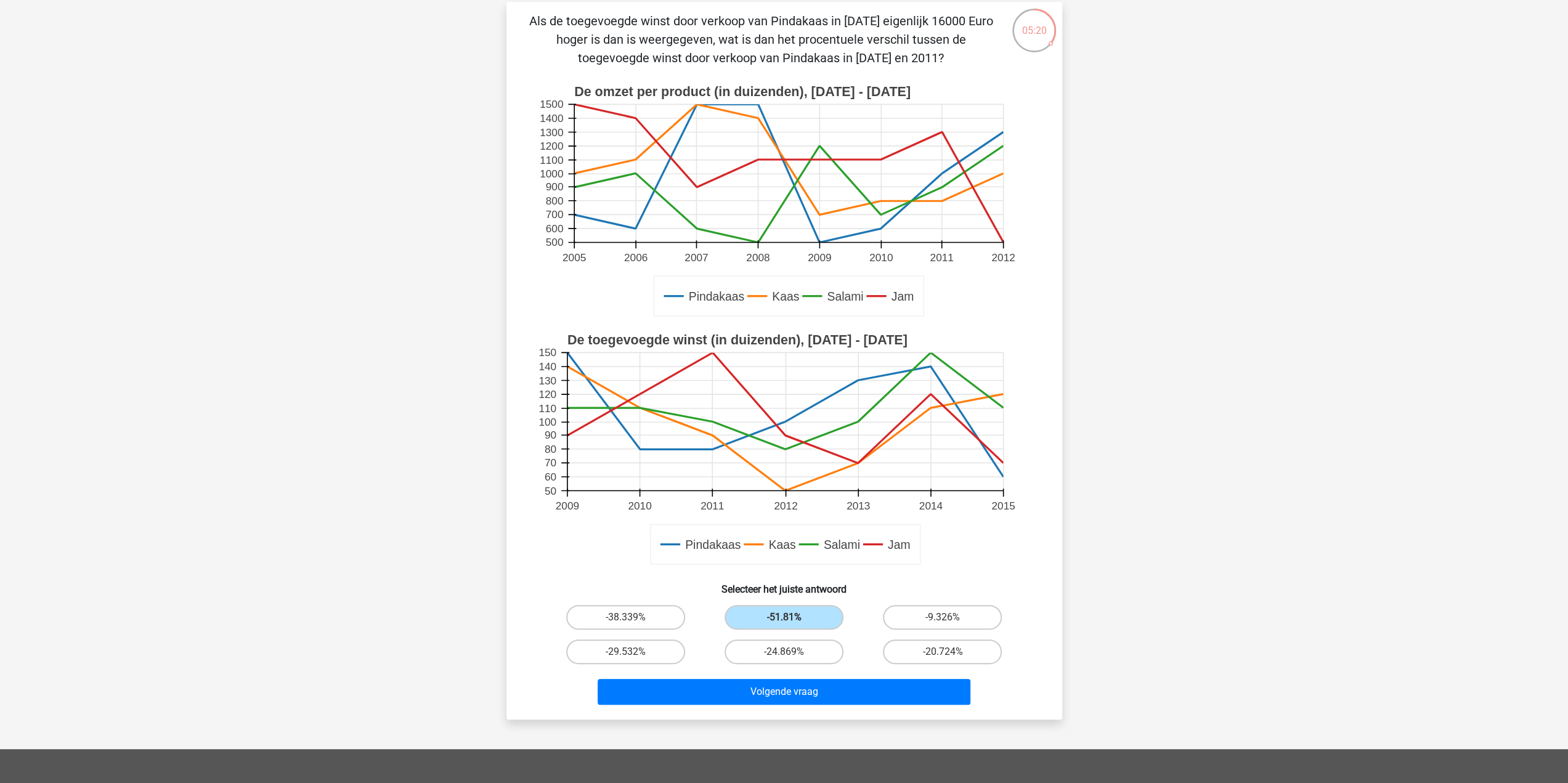
scroll to position [123, 0]
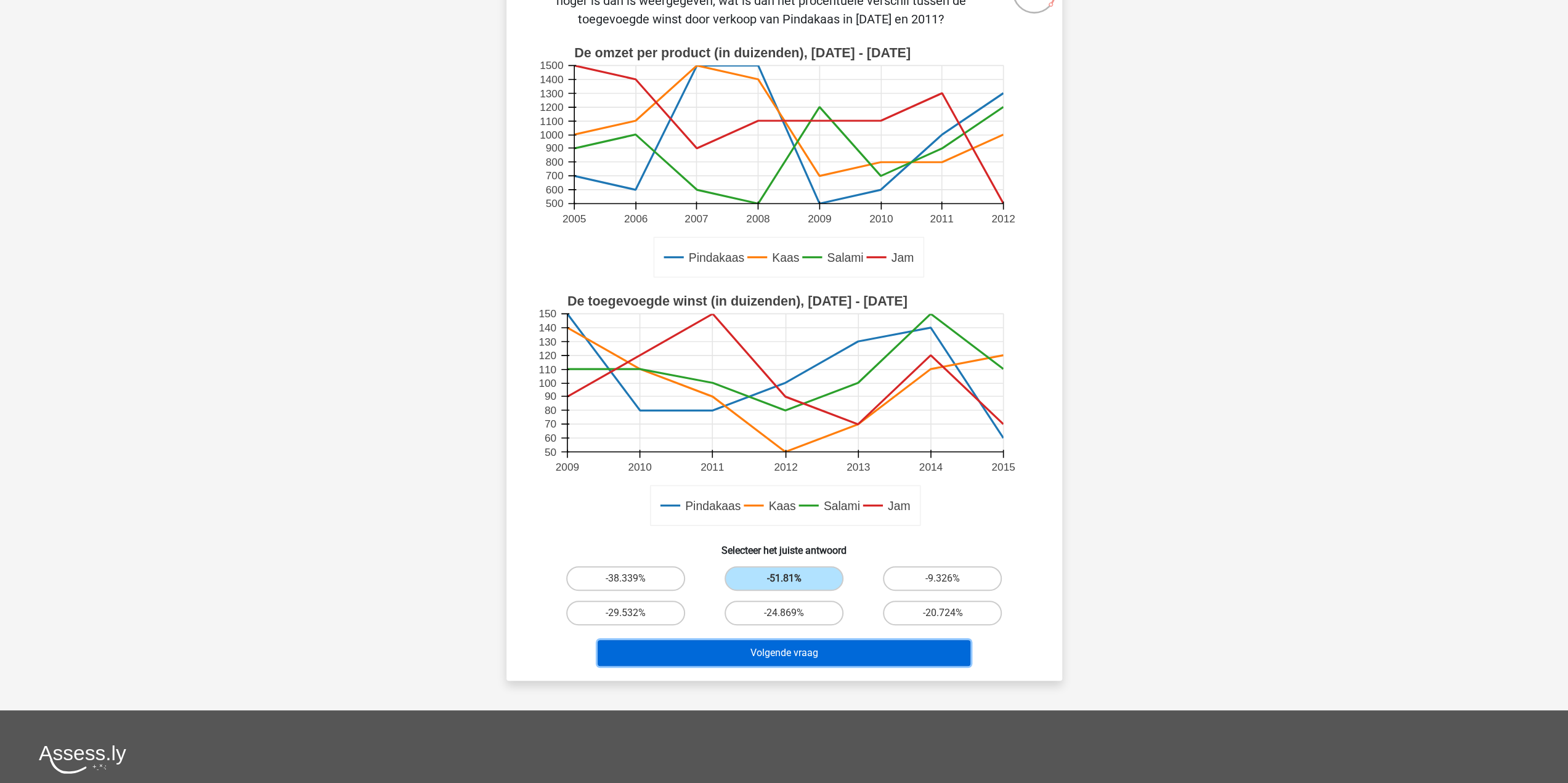
click at [789, 652] on button "Volgende vraag" at bounding box center [784, 652] width 373 height 26
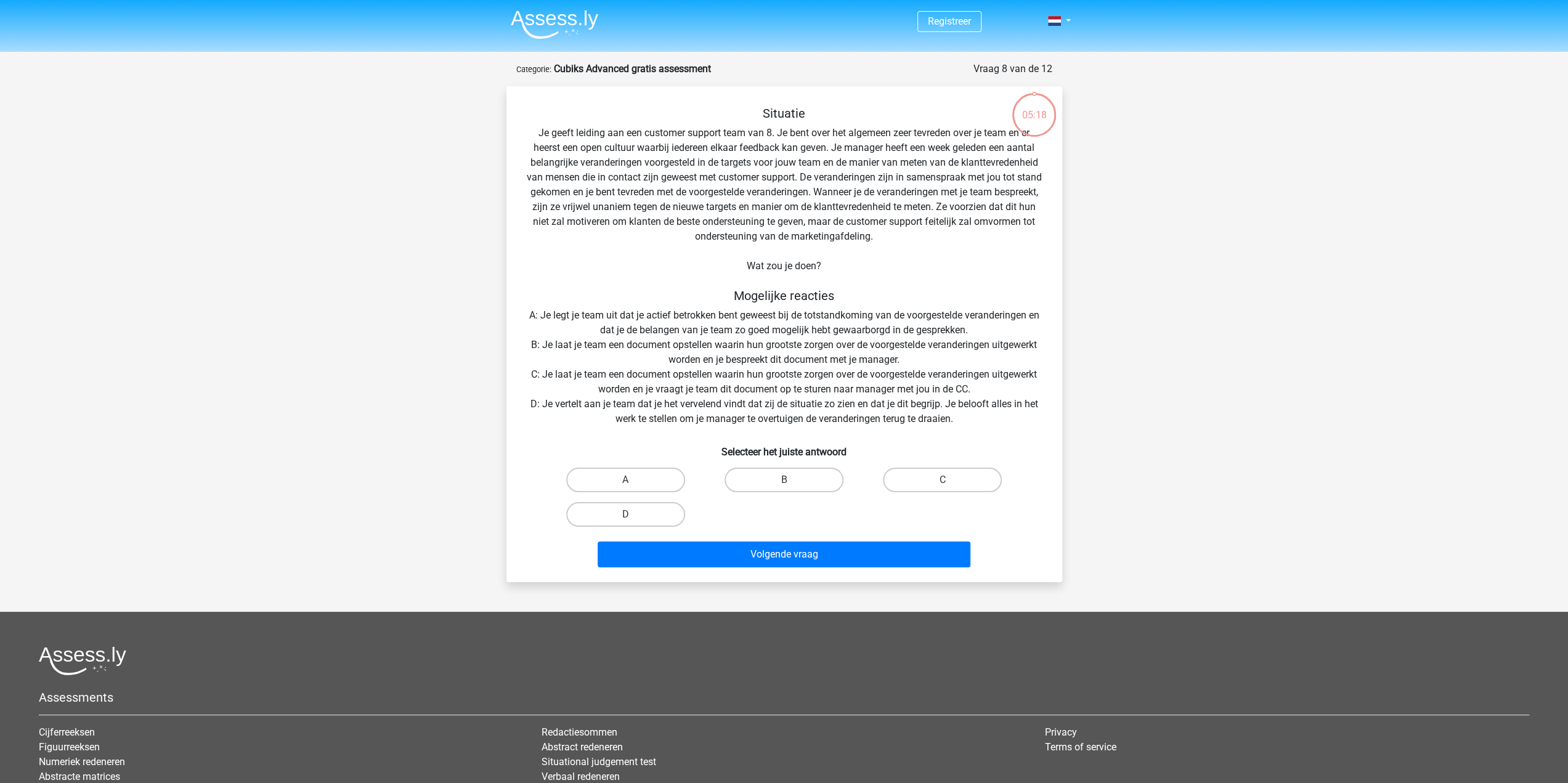
scroll to position [0, 0]
click at [802, 330] on div "Situatie Je geeft leiding aan een customer support team van 8. Je bent over het…" at bounding box center [784, 339] width 546 height 466
click at [783, 489] on label "B" at bounding box center [784, 480] width 119 height 24
click at [784, 488] on input "B" at bounding box center [788, 484] width 8 height 8
radio input "true"
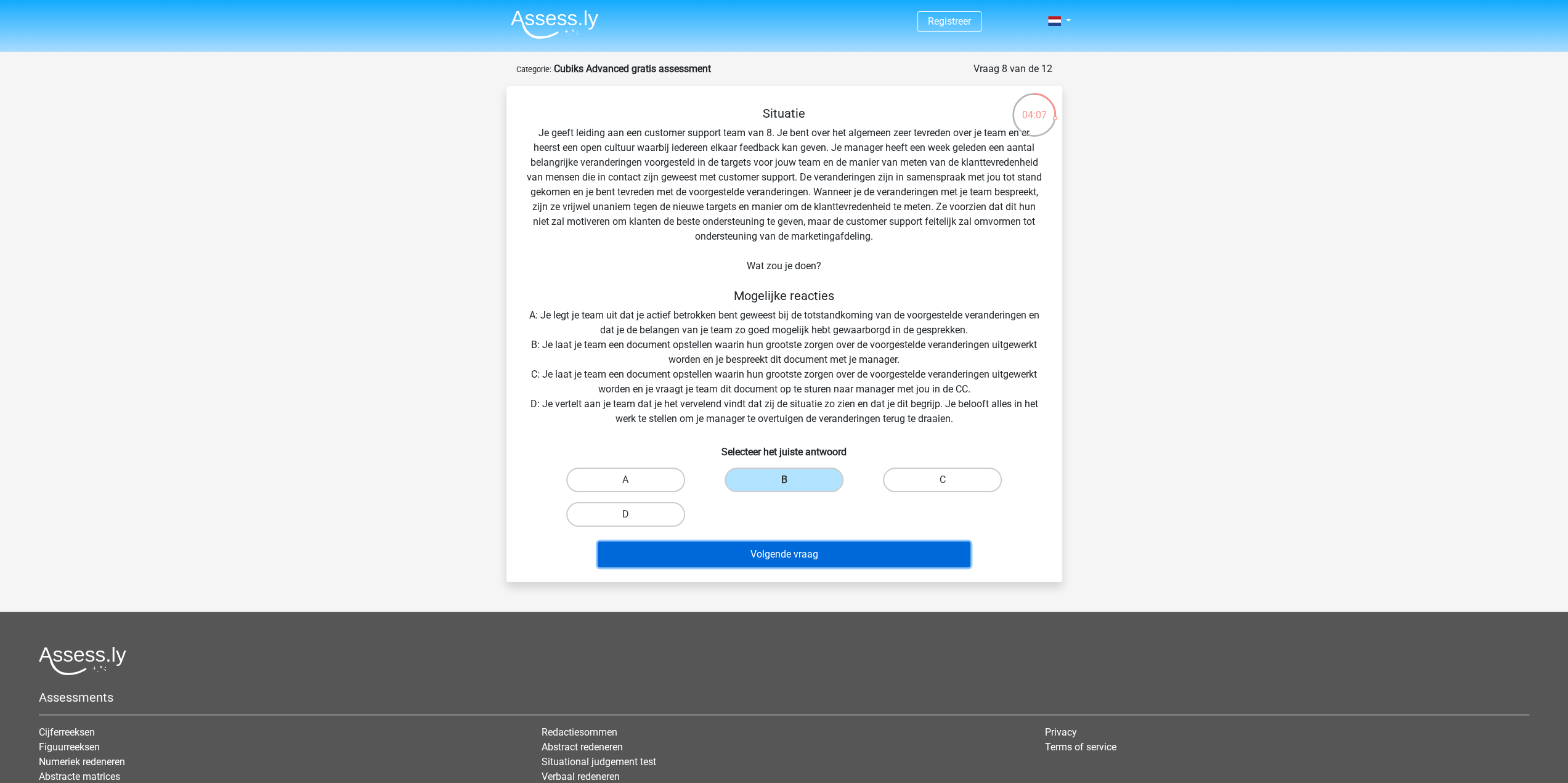
click at [778, 549] on button "Volgende vraag" at bounding box center [784, 554] width 373 height 26
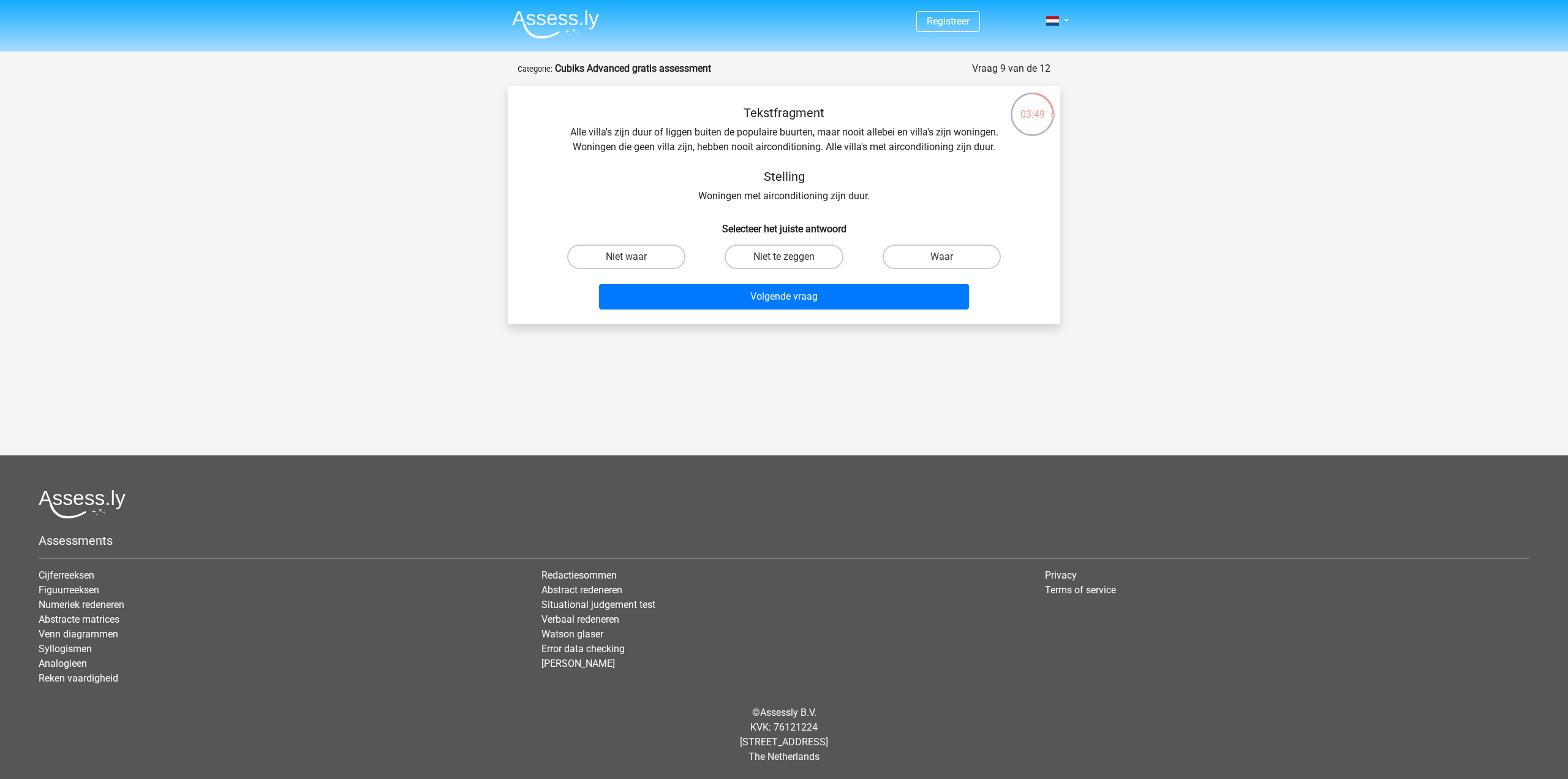
click at [606, 148] on div "Tekstfragment Alle villa's zijn duur of liggen buiten de populaire buurten, maa…" at bounding box center [783, 154] width 513 height 98
click at [574, 149] on div "Tekstfragment Alle villa's zijn duur of liggen buiten de populaire buurten, maa…" at bounding box center [783, 154] width 513 height 98
drag, startPoint x: 658, startPoint y: 123, endPoint x: 658, endPoint y: 132, distance: 9.0
click at [658, 132] on div "Tekstfragment Alle villa's zijn duur of liggen buiten de populaire buurten, maa…" at bounding box center [783, 154] width 513 height 98
click at [620, 256] on label "Niet waar" at bounding box center [626, 257] width 118 height 24
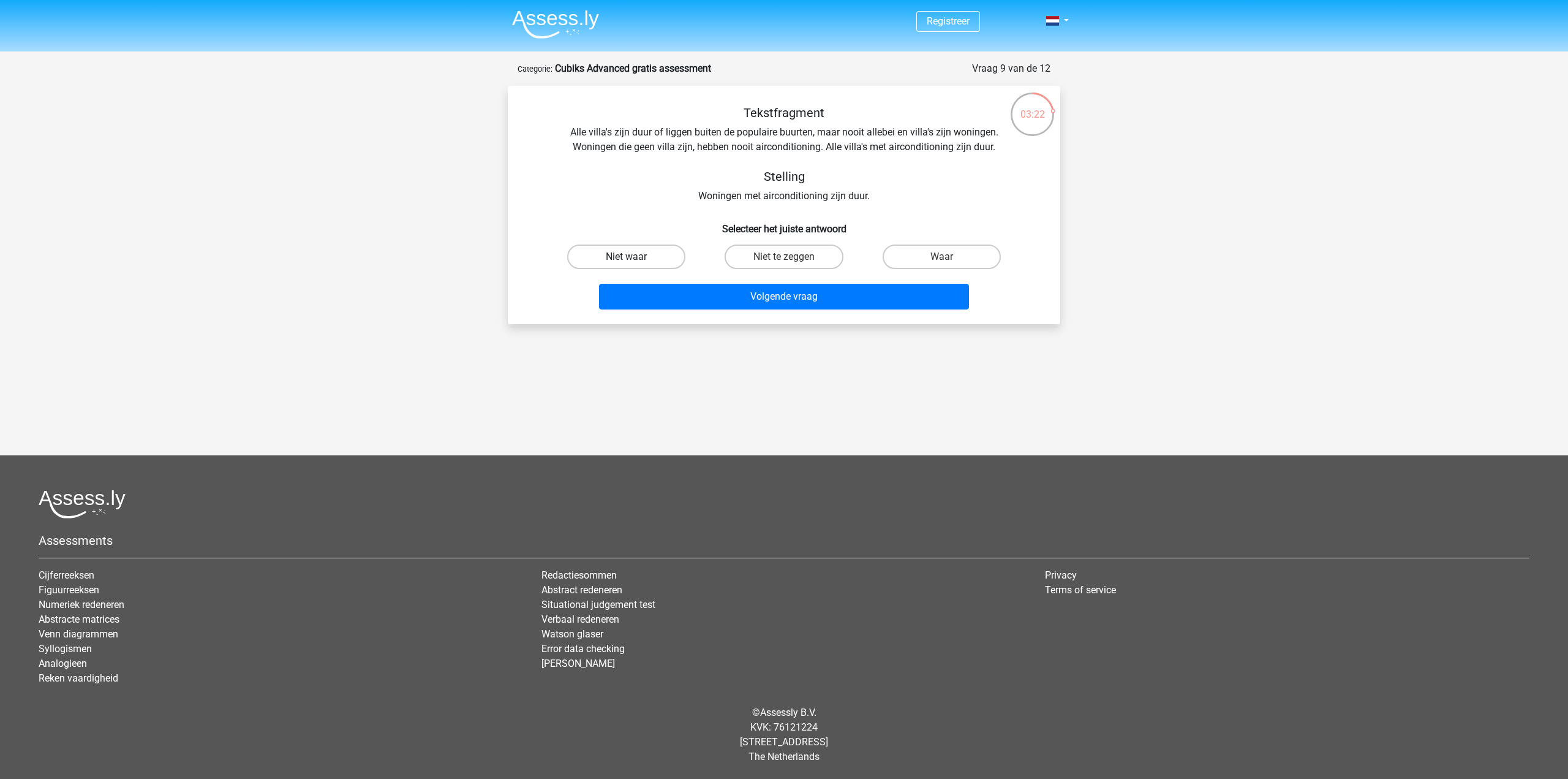
click at [627, 257] on input "Niet waar" at bounding box center [631, 261] width 8 height 8
radio input "true"
click at [804, 299] on button "Volgende vraag" at bounding box center [784, 297] width 370 height 26
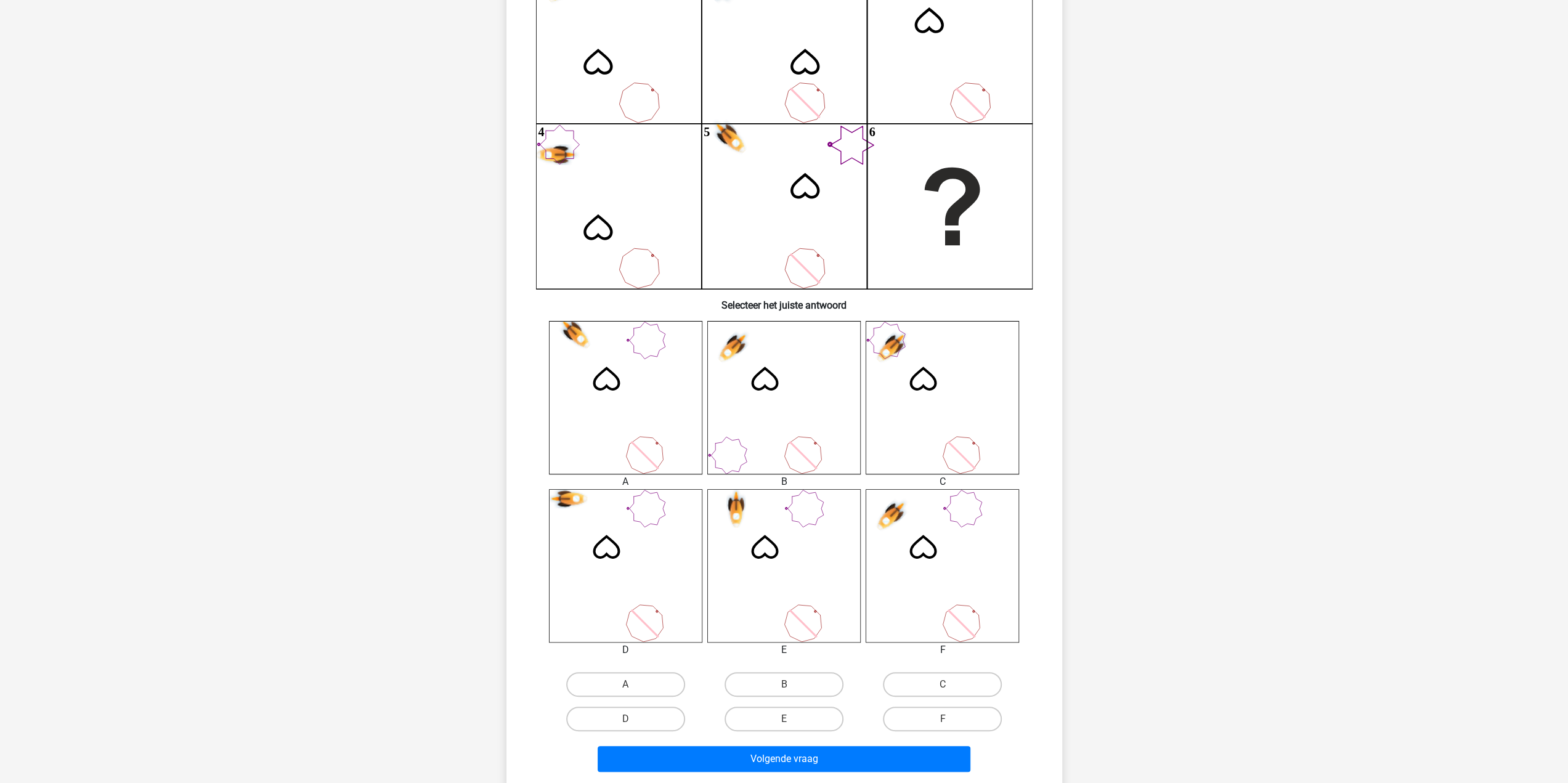
scroll to position [123, 0]
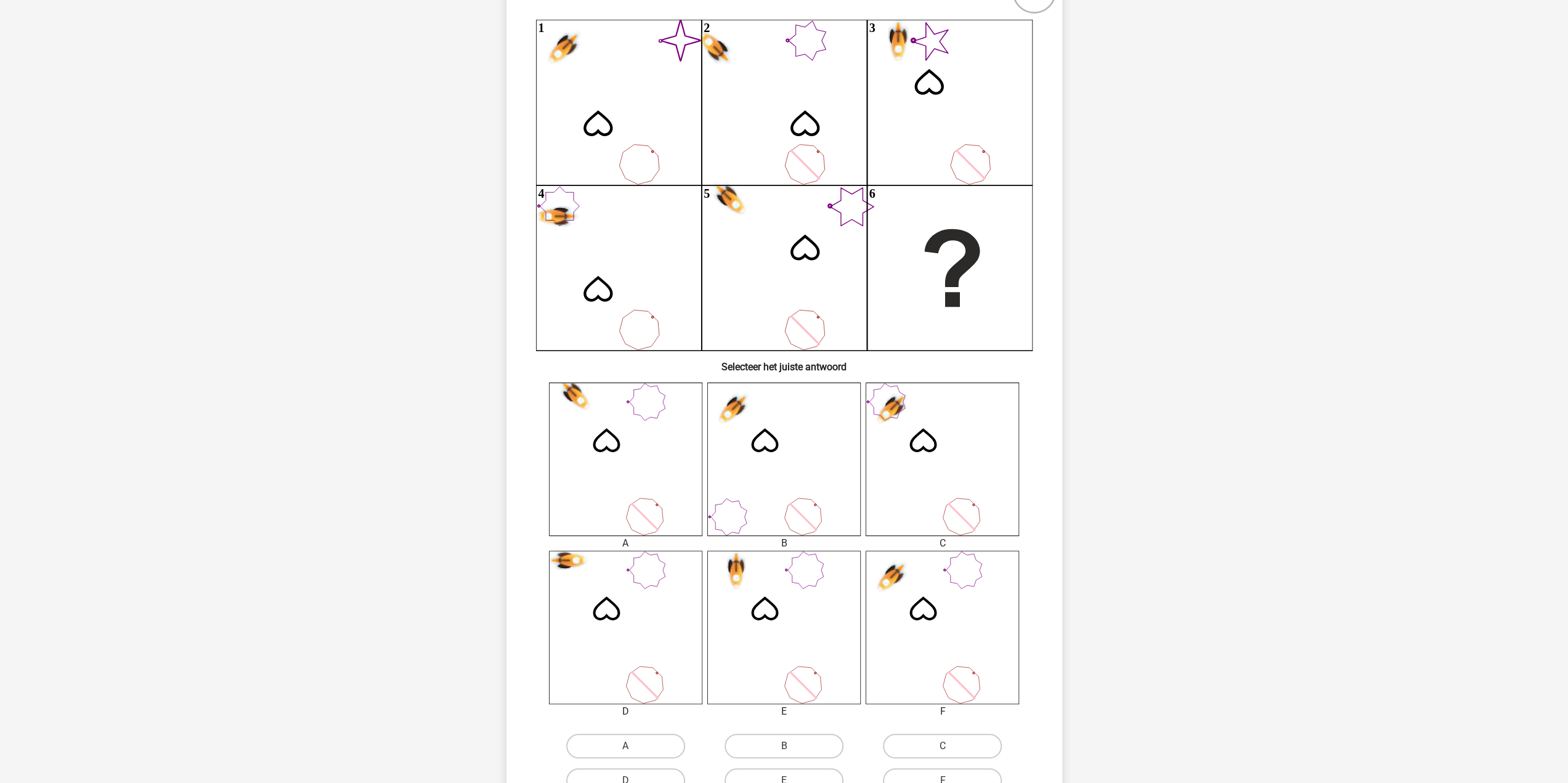
click at [783, 597] on icon at bounding box center [784, 627] width 154 height 154
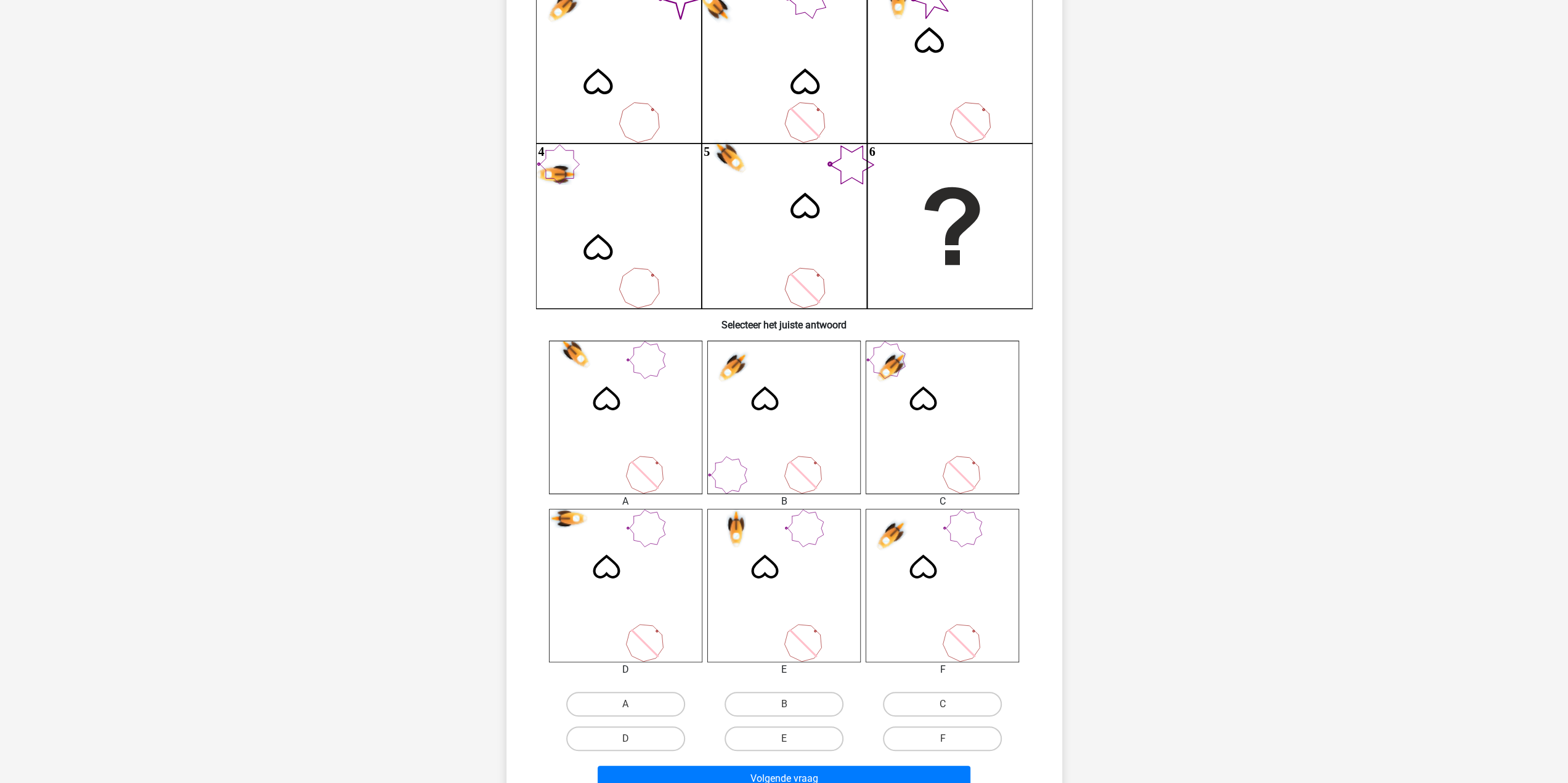
scroll to position [185, 0]
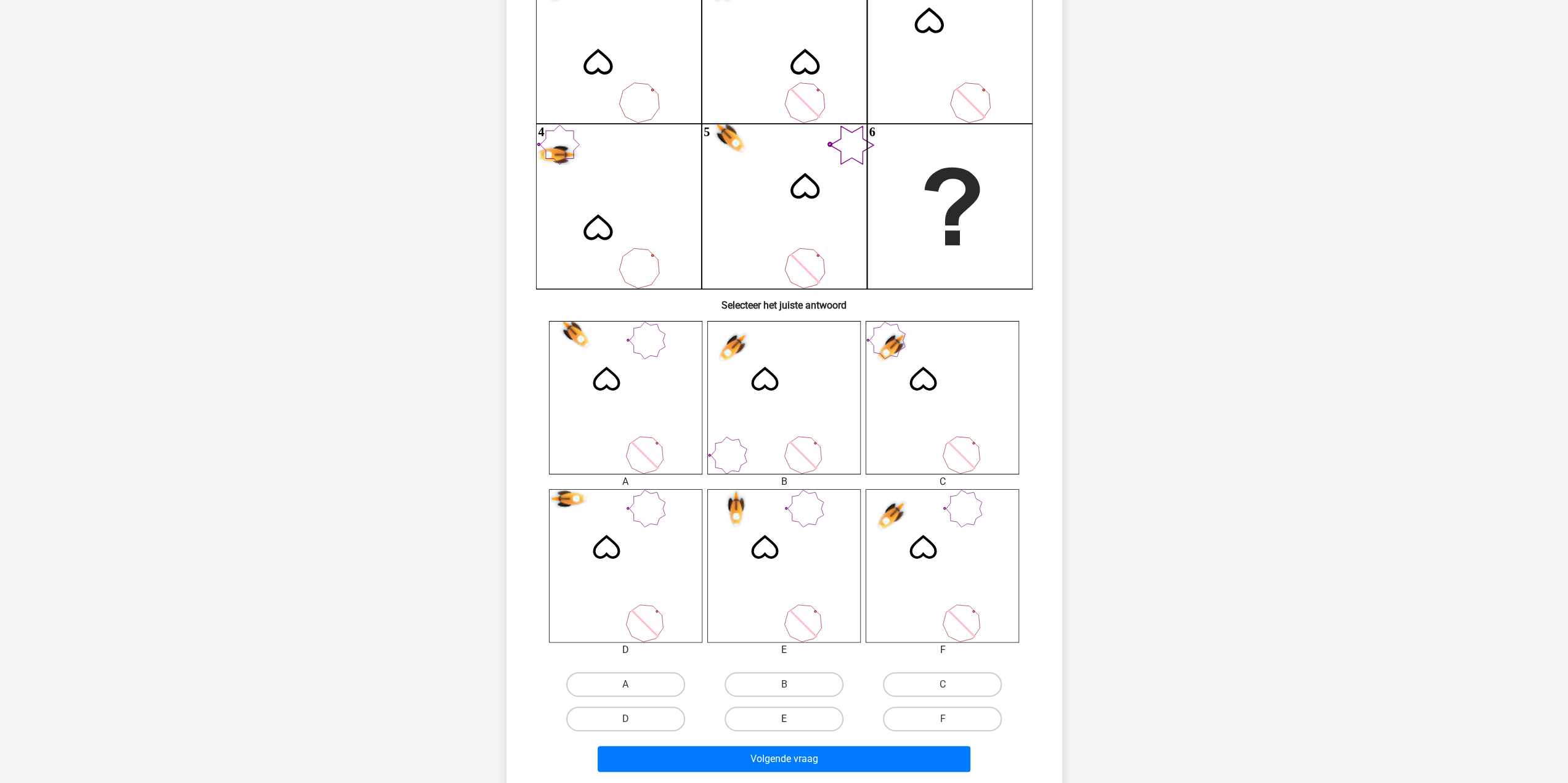
click at [803, 708] on label "E" at bounding box center [784, 718] width 119 height 24
click at [791, 718] on input "E" at bounding box center [788, 723] width 8 height 8
radio input "true"
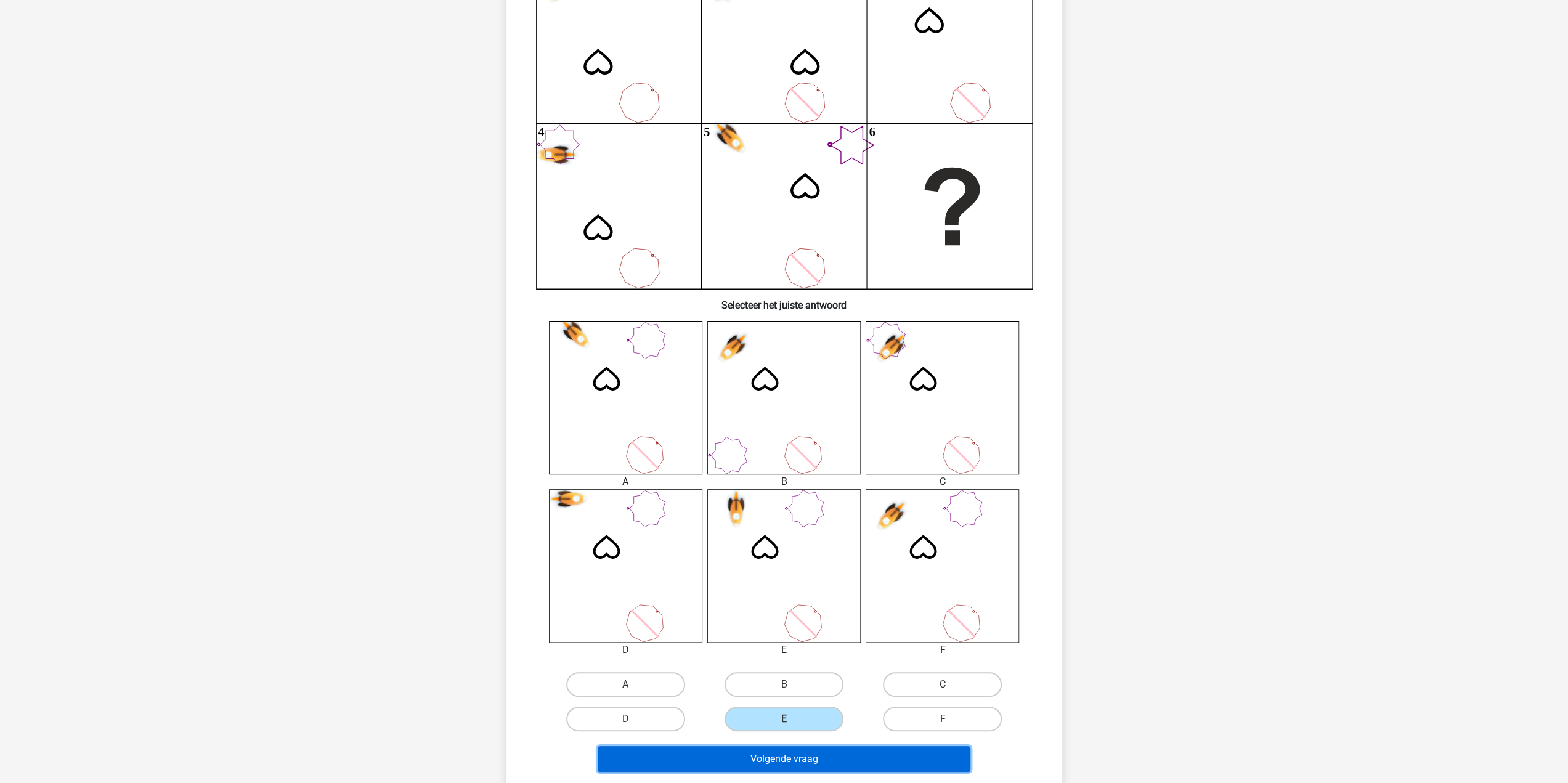
click at [817, 752] on button "Volgende vraag" at bounding box center [784, 759] width 373 height 26
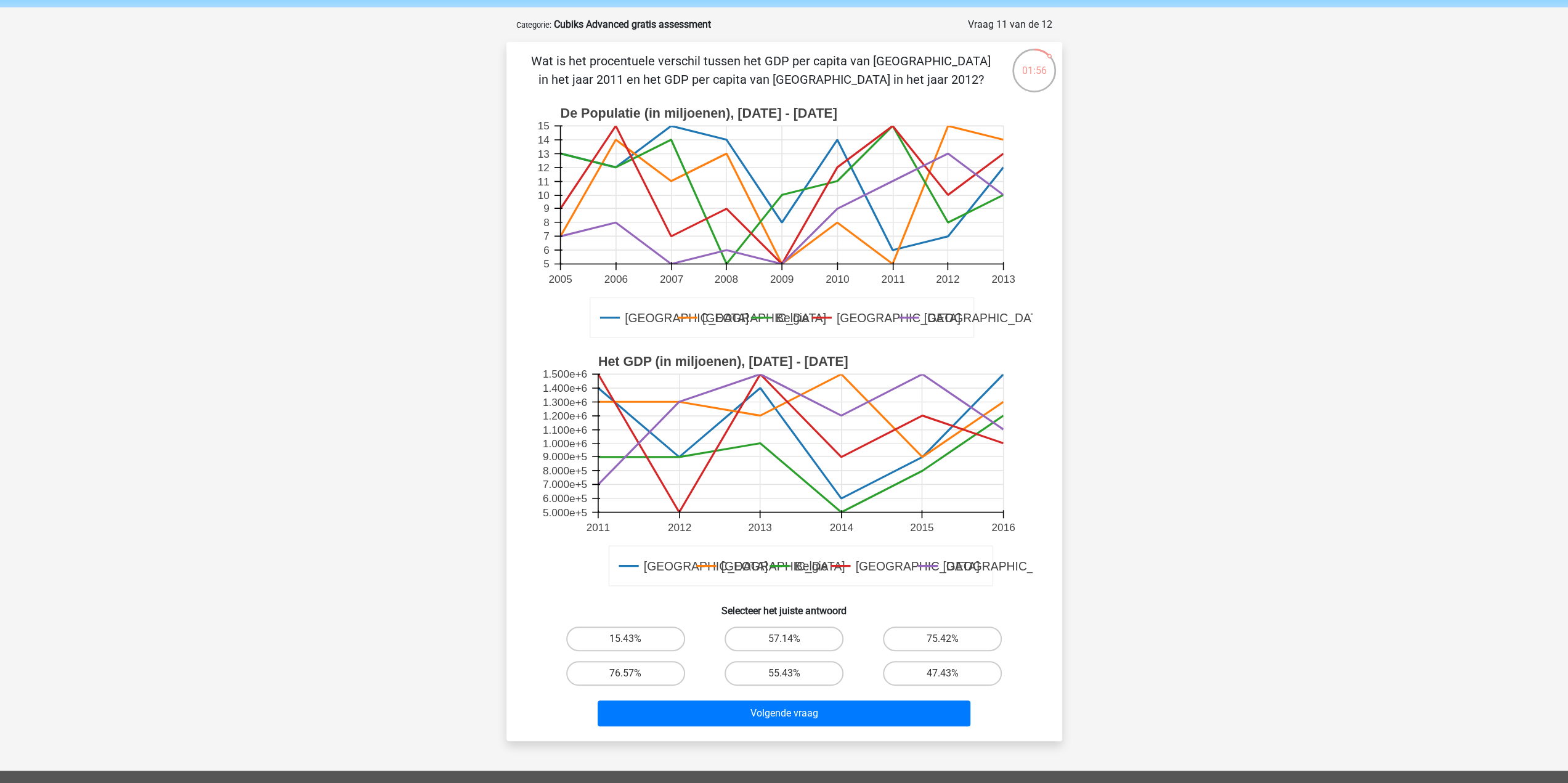
scroll to position [62, 0]
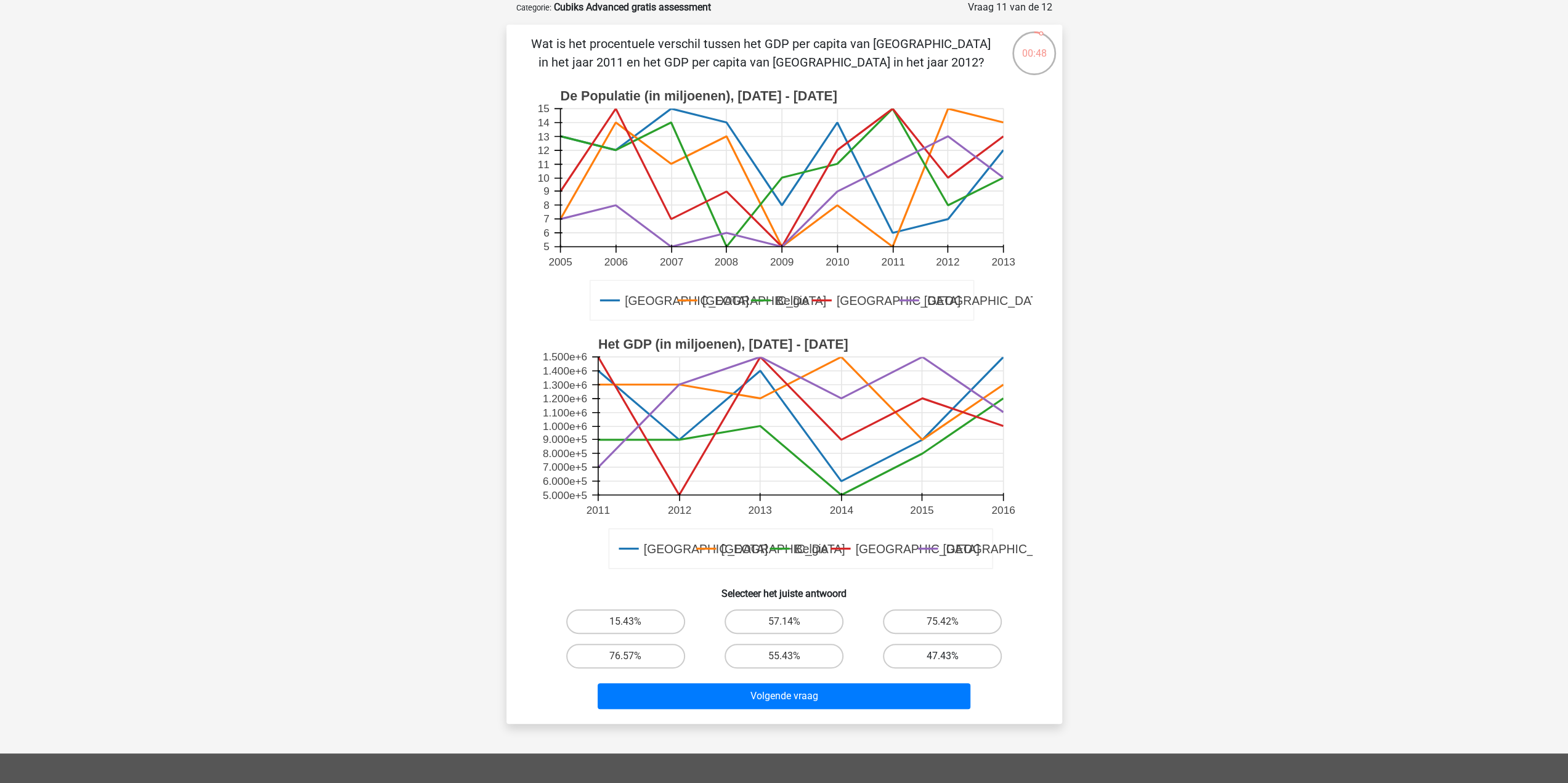
click at [930, 655] on label "47.43%" at bounding box center [942, 656] width 119 height 24
click at [942, 656] on input "47.43%" at bounding box center [947, 660] width 8 height 8
radio input "true"
click at [611, 652] on label "76.57%" at bounding box center [626, 656] width 119 height 24
click at [626, 656] on input "76.57%" at bounding box center [630, 660] width 8 height 8
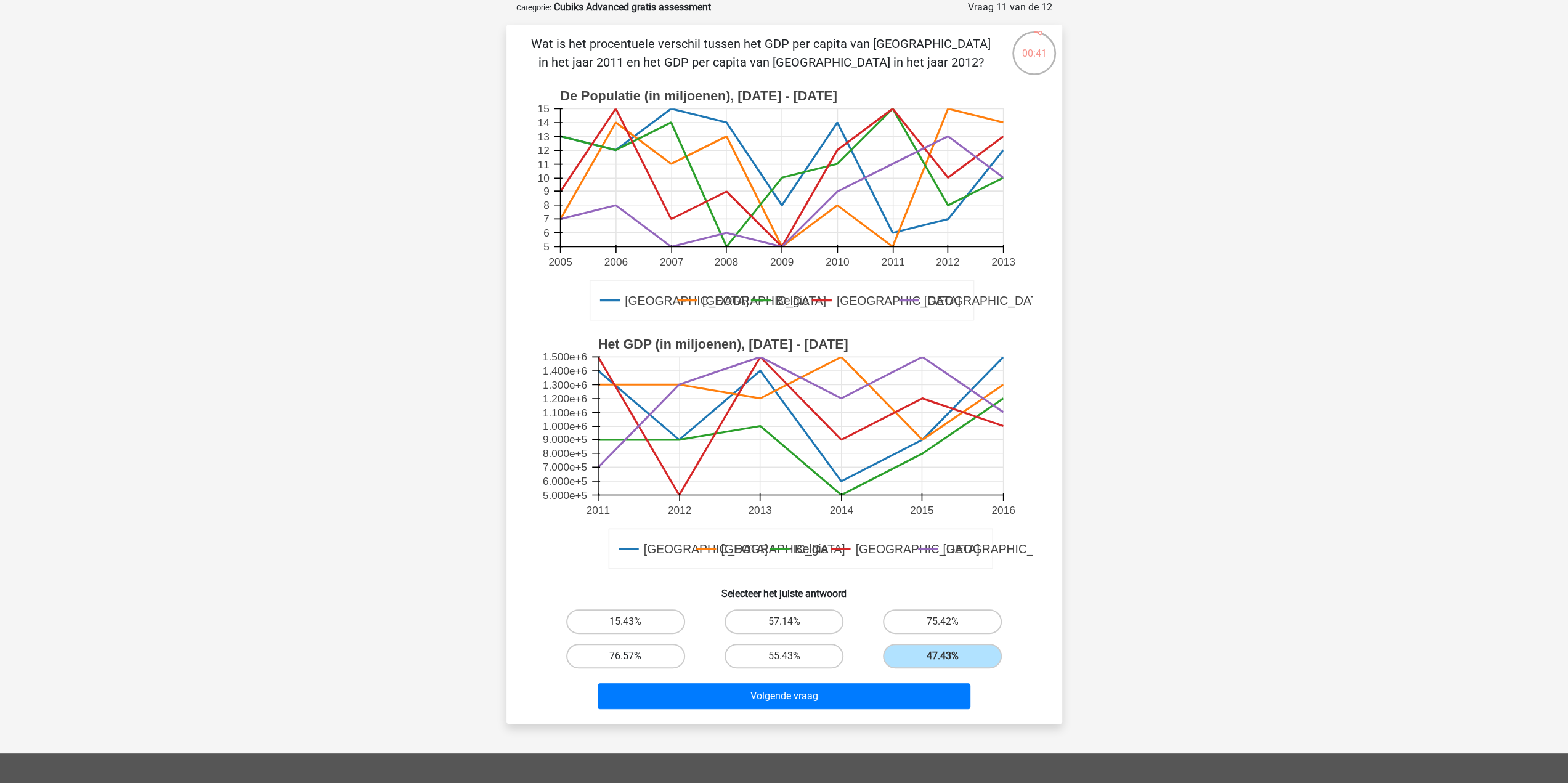
radio input "true"
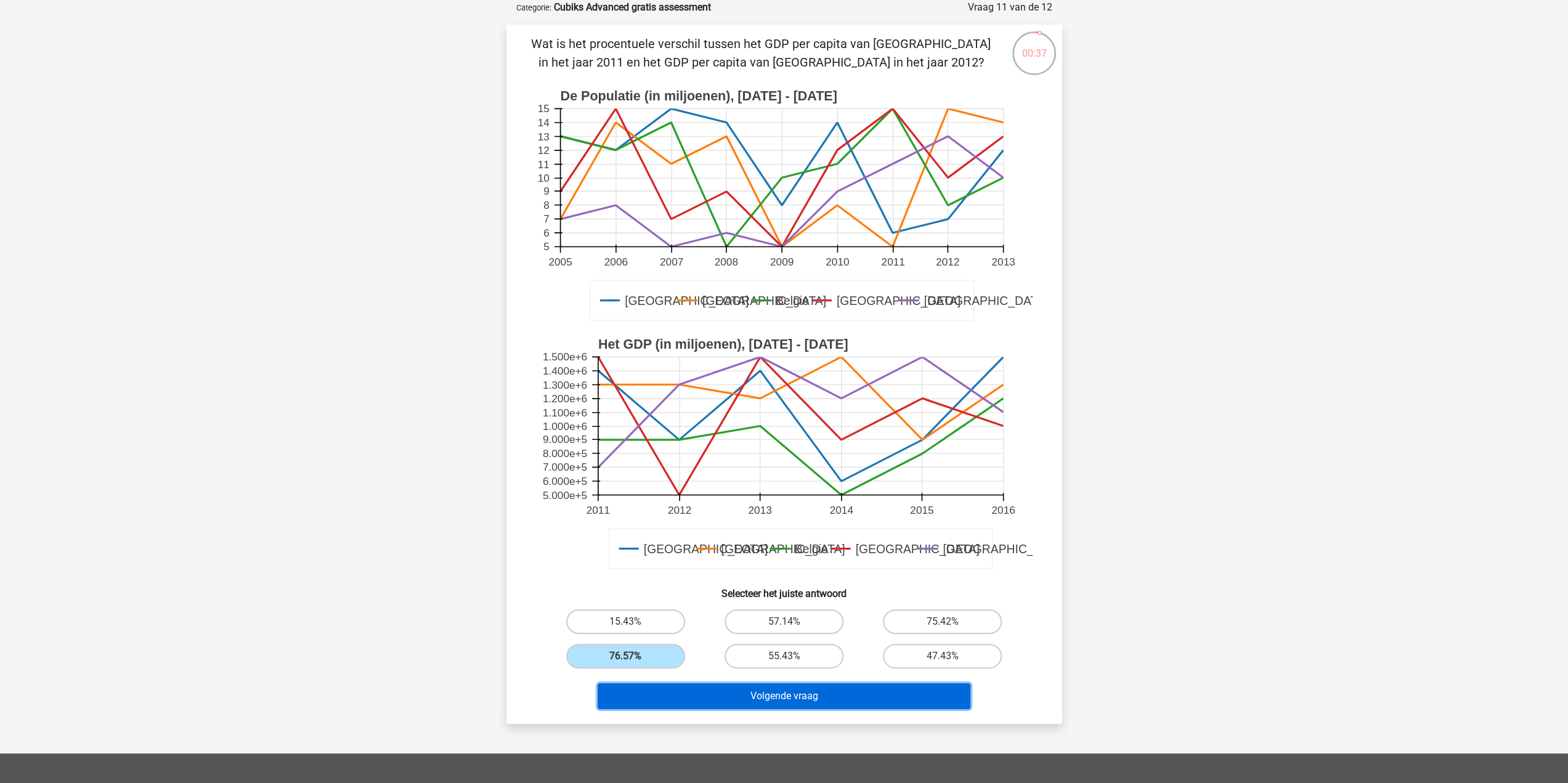
click at [795, 693] on button "Volgende vraag" at bounding box center [784, 696] width 373 height 26
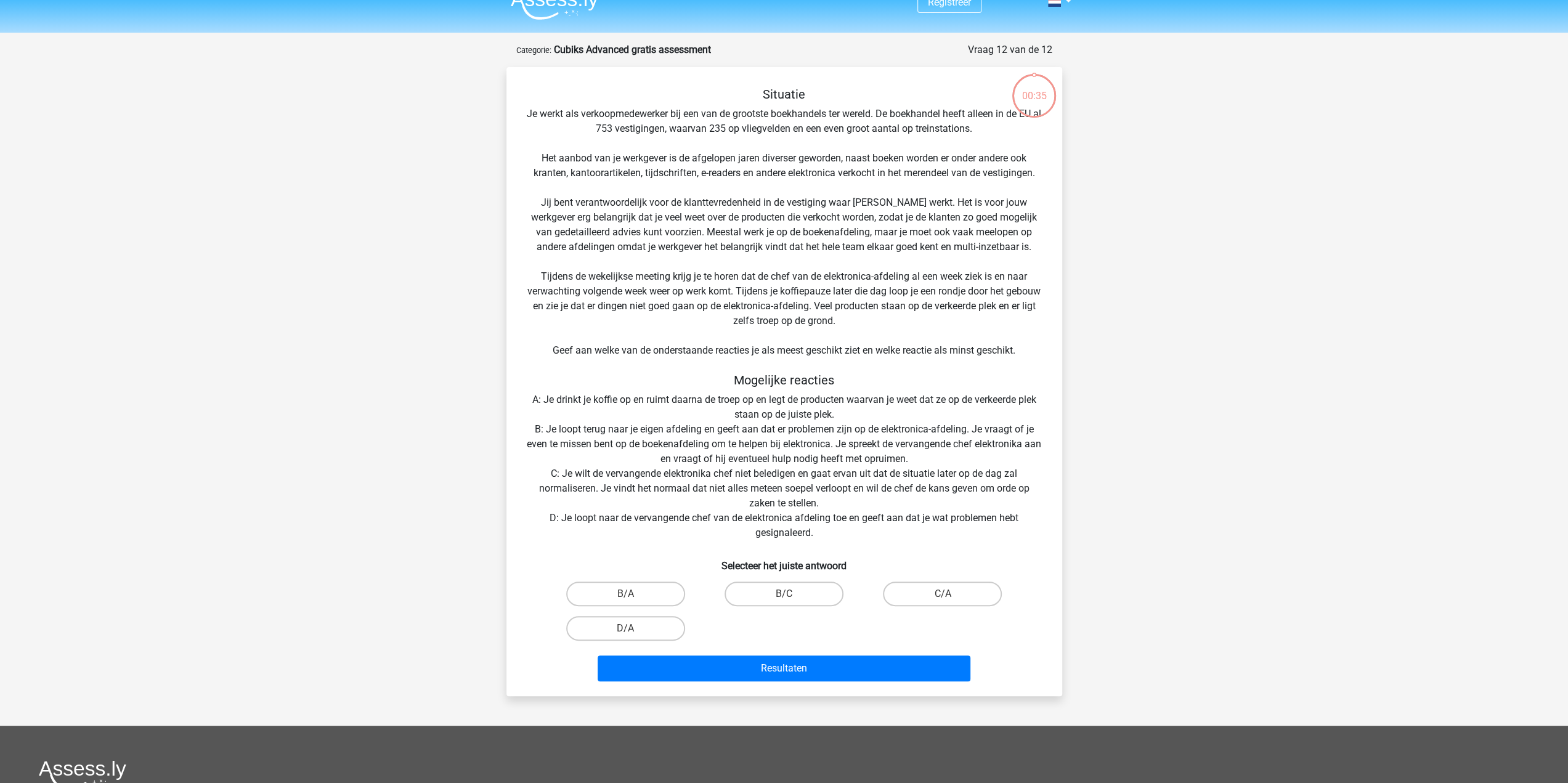
scroll to position [0, 0]
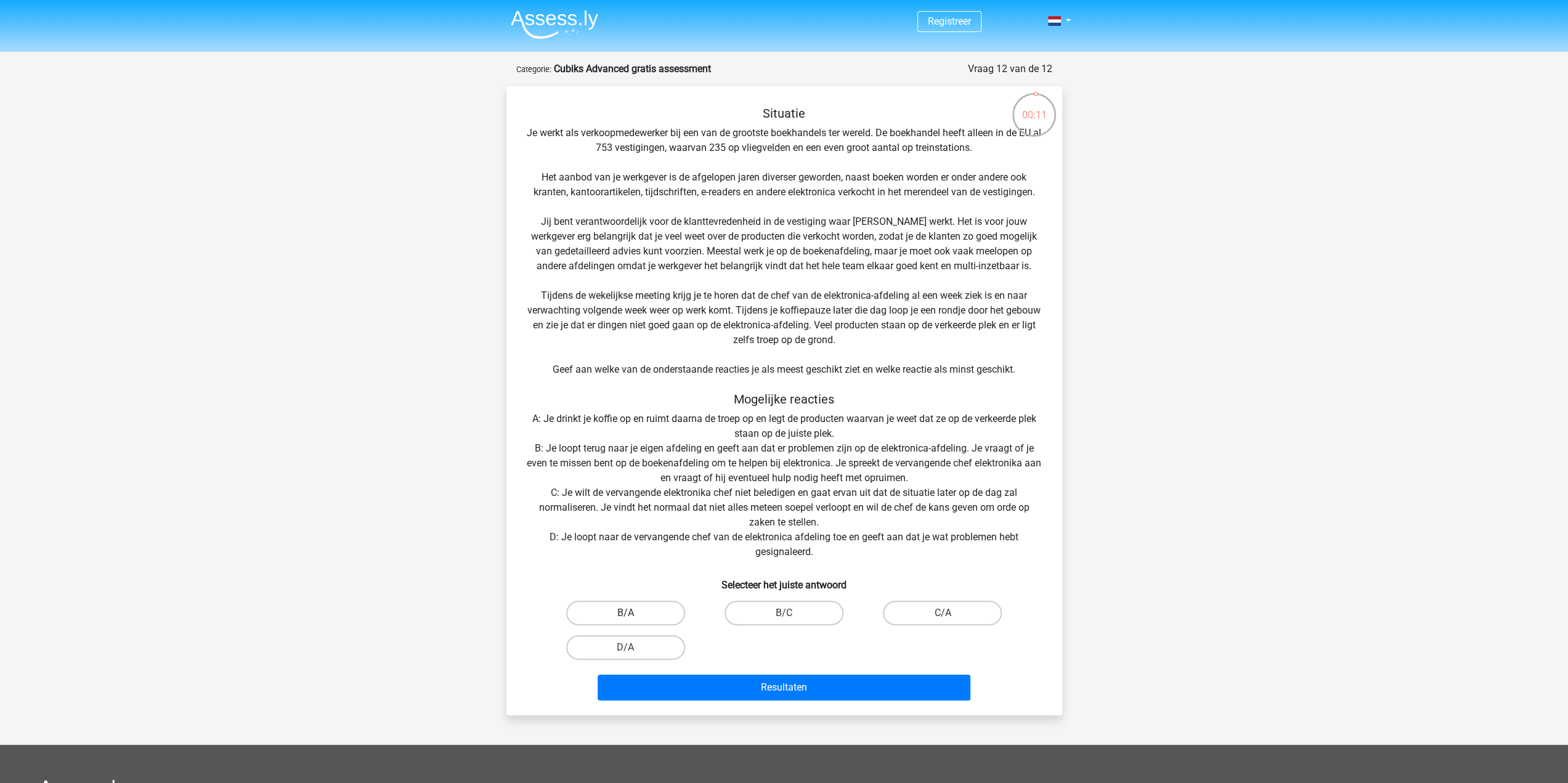
click at [607, 607] on label "B/A" at bounding box center [626, 612] width 119 height 24
click at [626, 613] on input "B/A" at bounding box center [630, 617] width 8 height 8
radio input "true"
click at [798, 672] on div "Resultaten" at bounding box center [784, 685] width 516 height 41
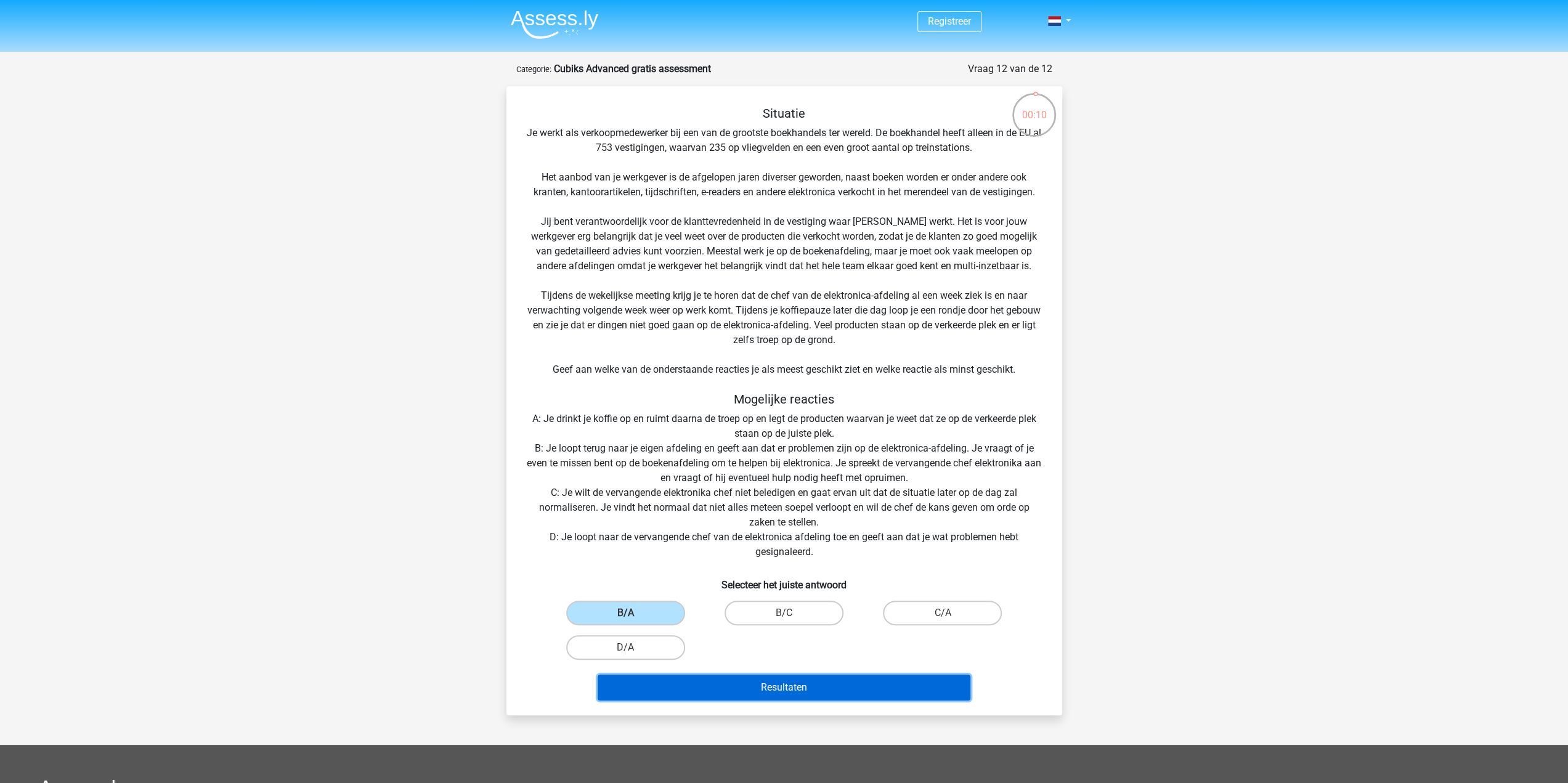
click at [801, 683] on button "Resultaten" at bounding box center [784, 687] width 373 height 26
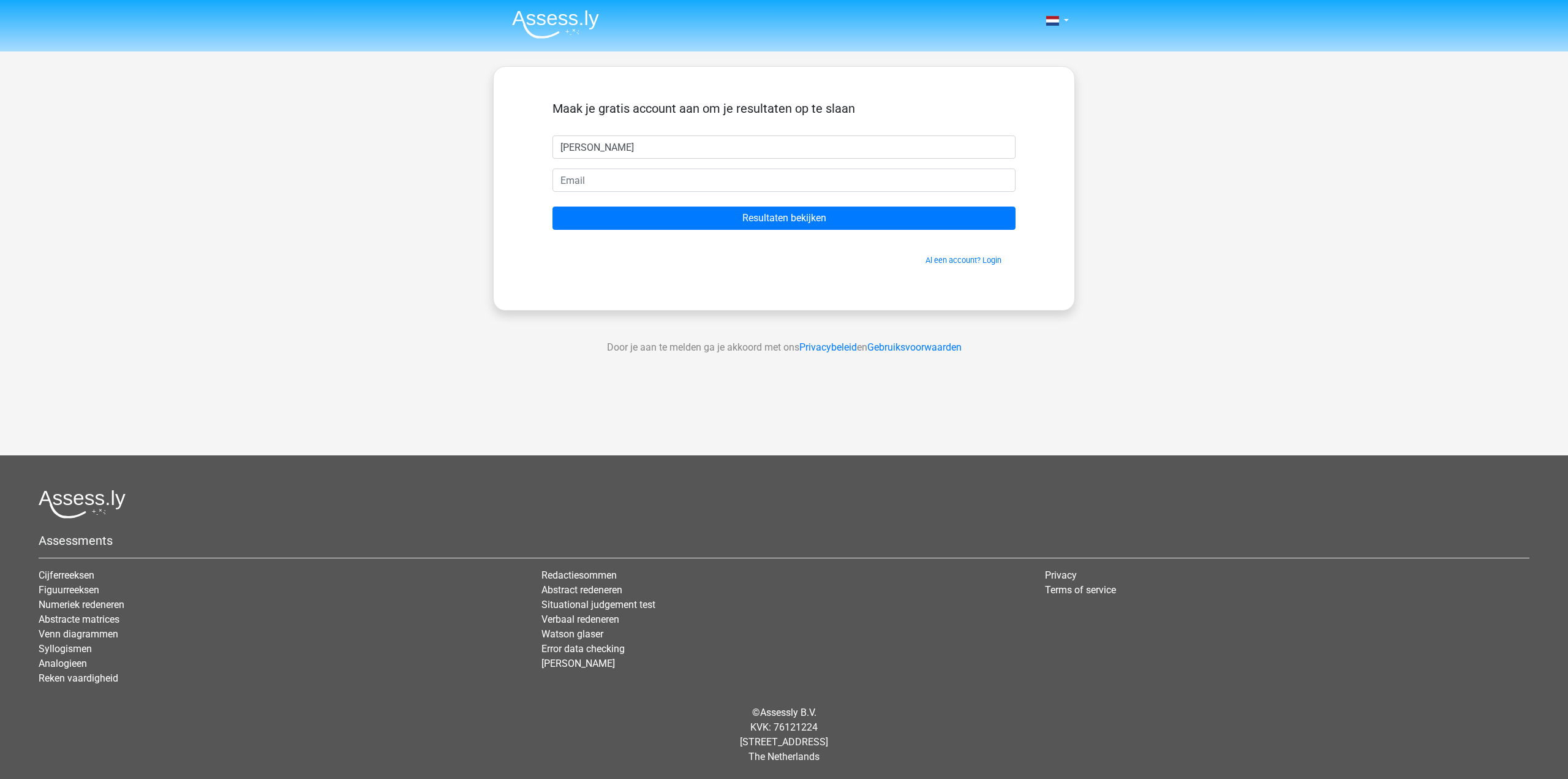
type input "[PERSON_NAME]"
type input "[EMAIL_ADDRESS][DOMAIN_NAME]"
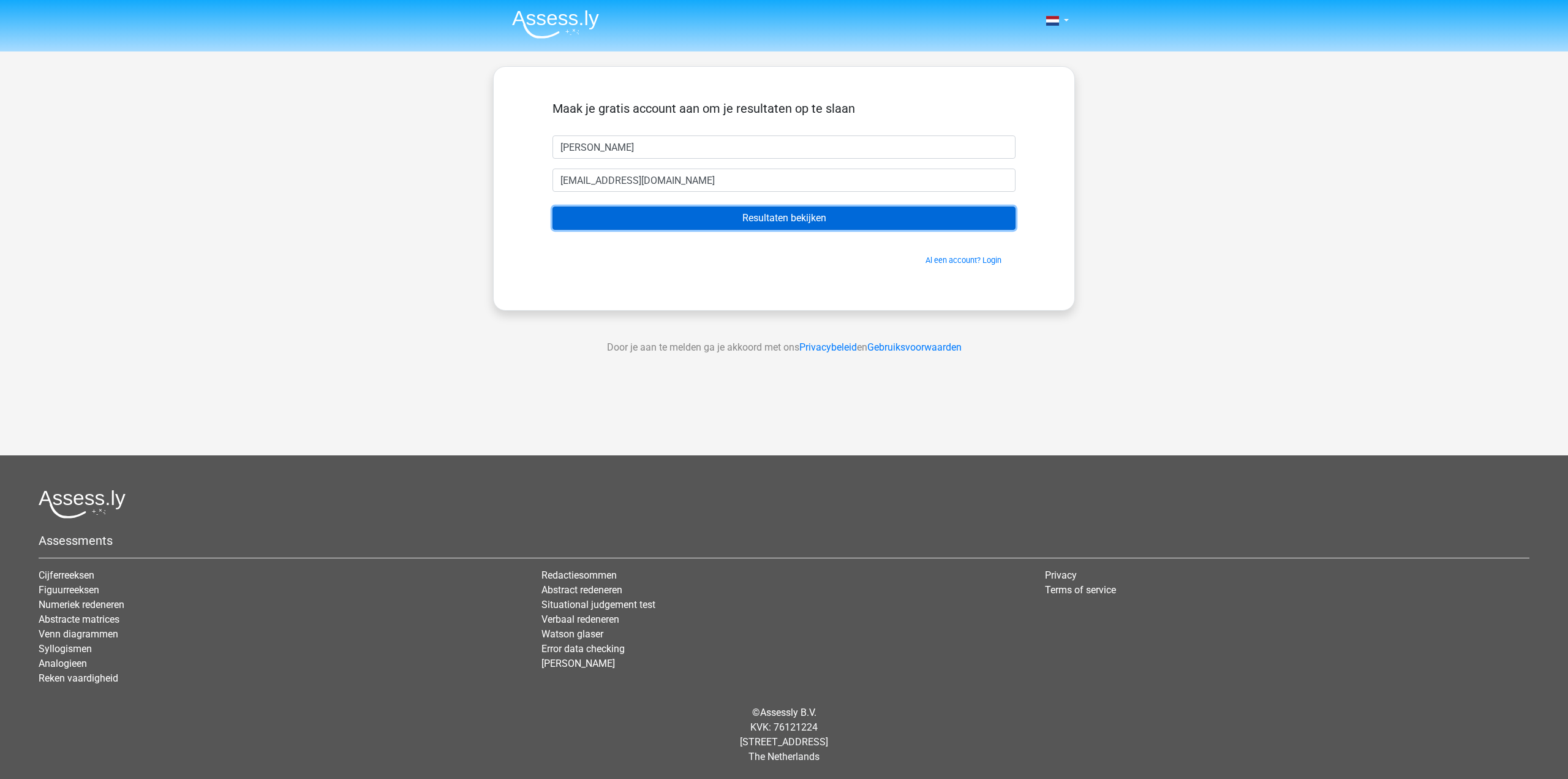
click at [757, 221] on input "Resultaten bekijken" at bounding box center [783, 218] width 463 height 23
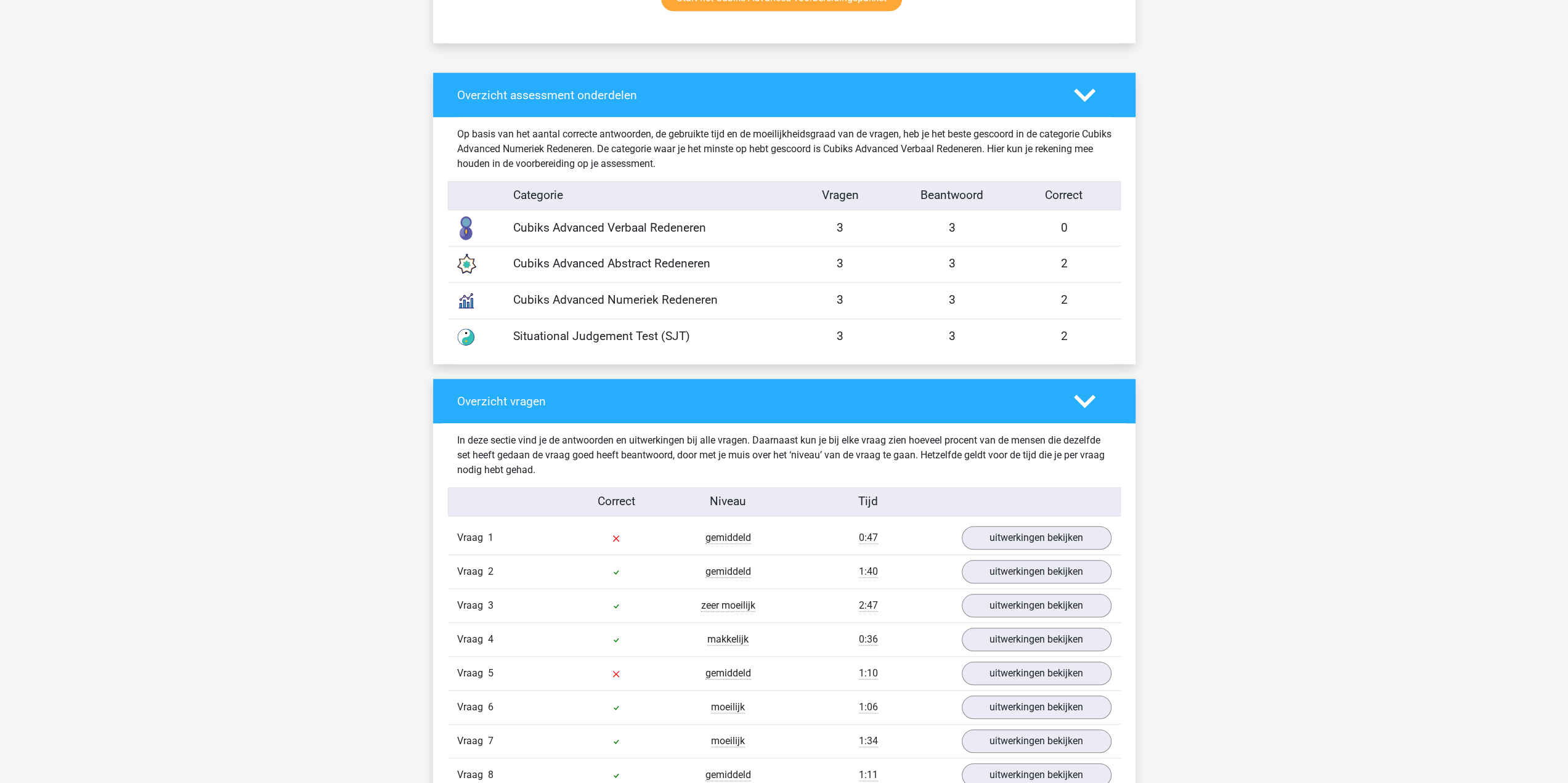
scroll to position [924, 0]
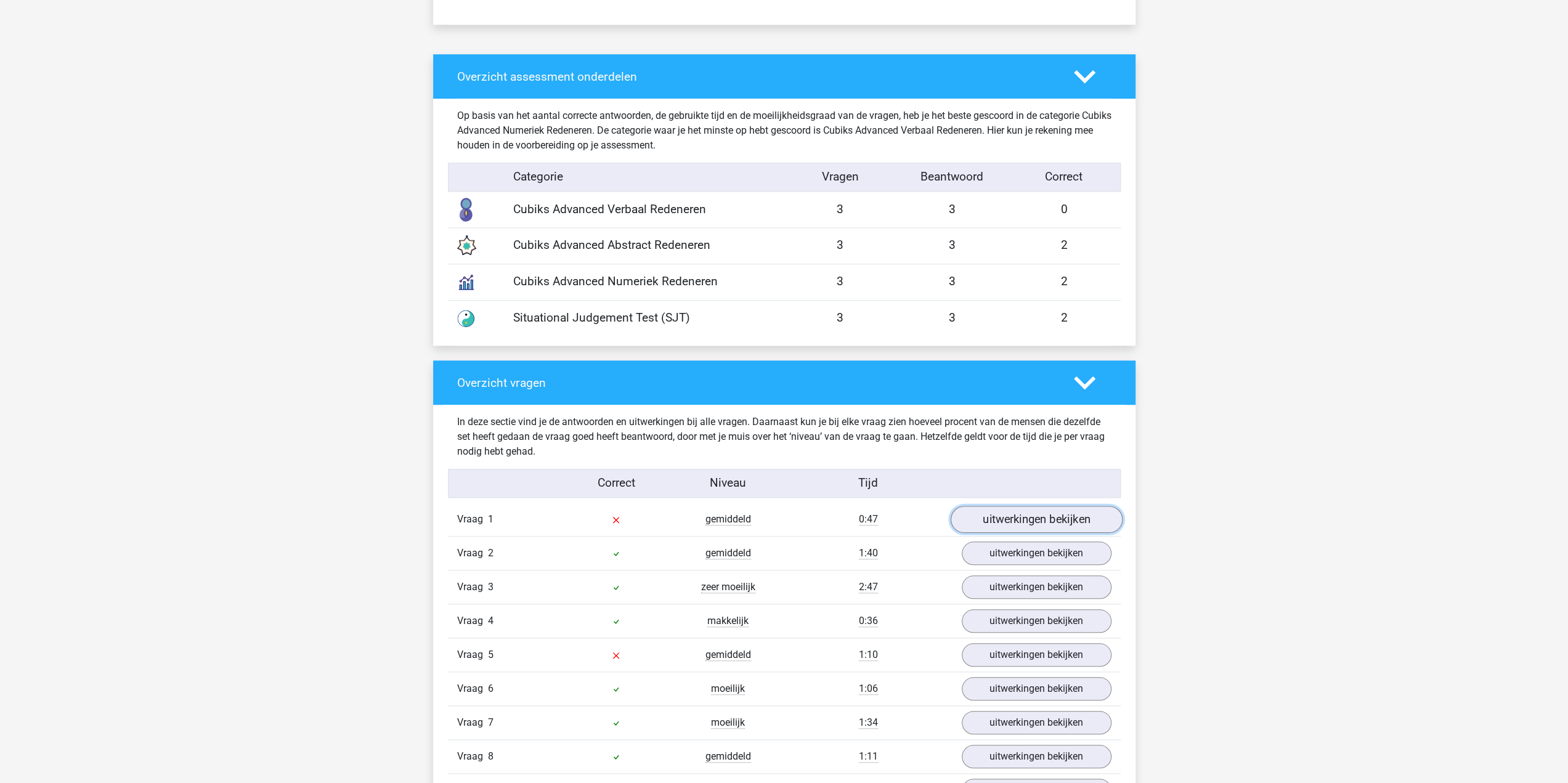
click at [985, 516] on link "uitwerkingen bekijken" at bounding box center [1036, 519] width 172 height 27
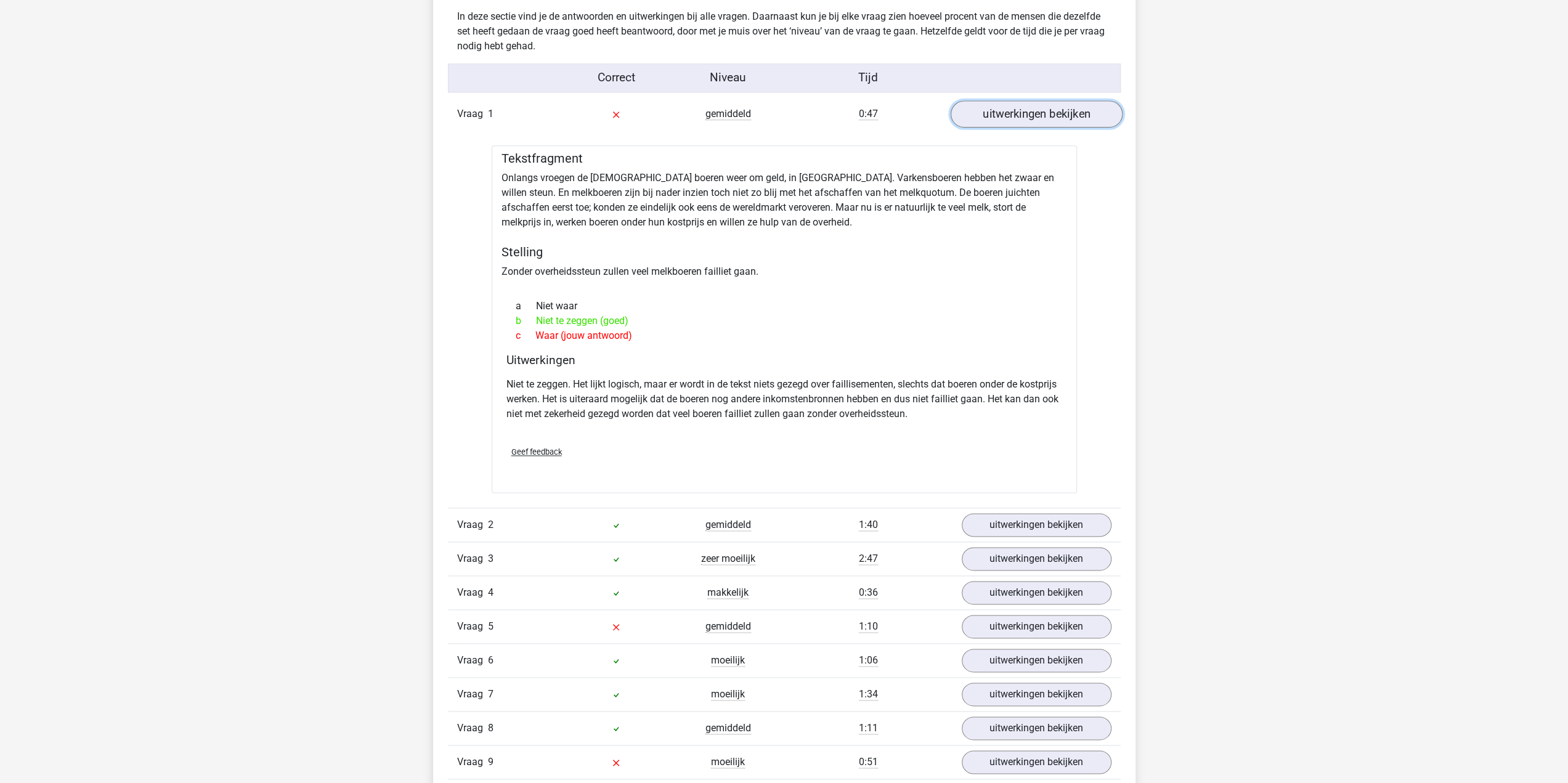
scroll to position [1355, 0]
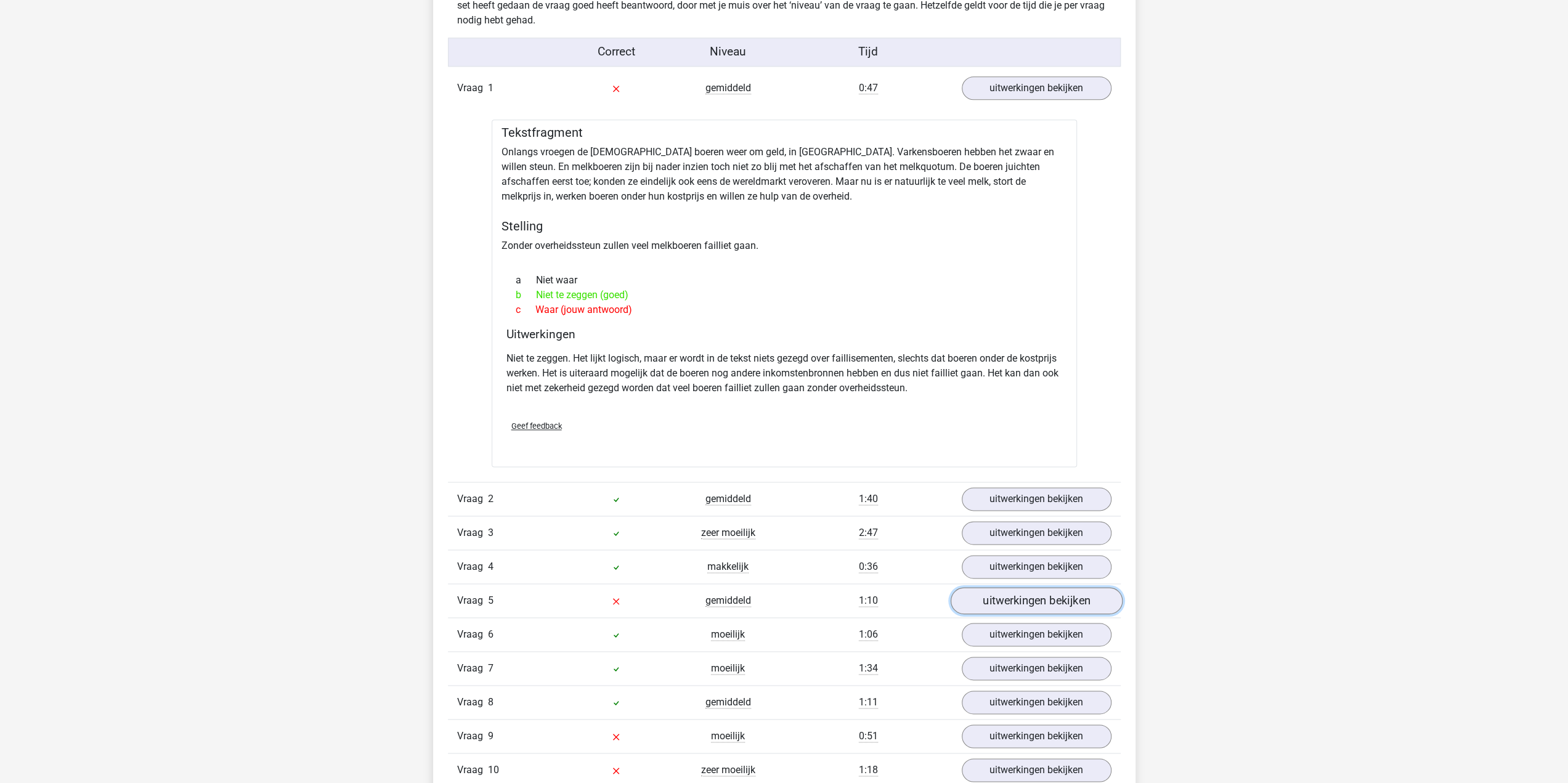
click at [1086, 596] on link "uitwerkingen bekijken" at bounding box center [1036, 601] width 172 height 27
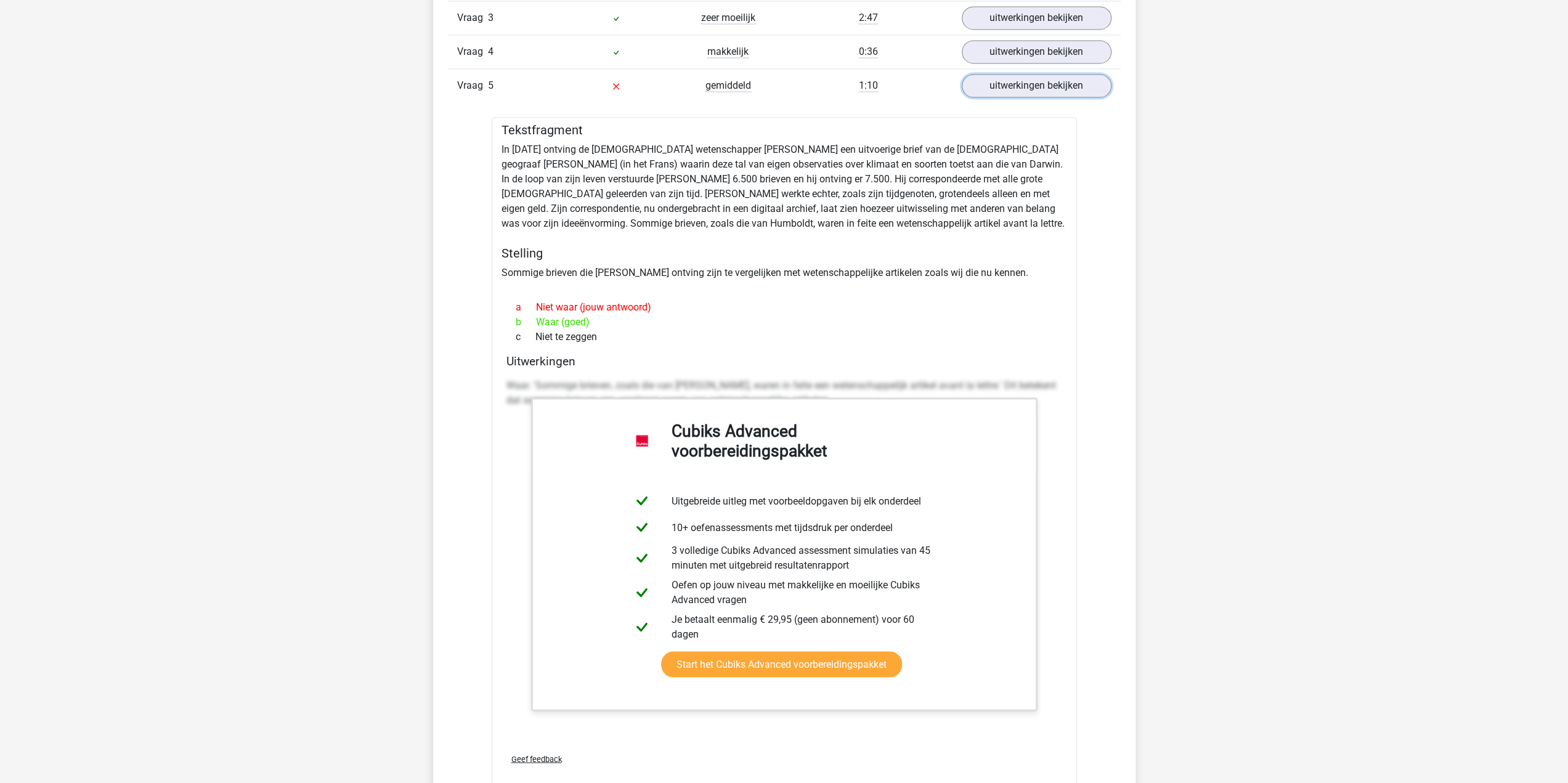
scroll to position [1724, 0]
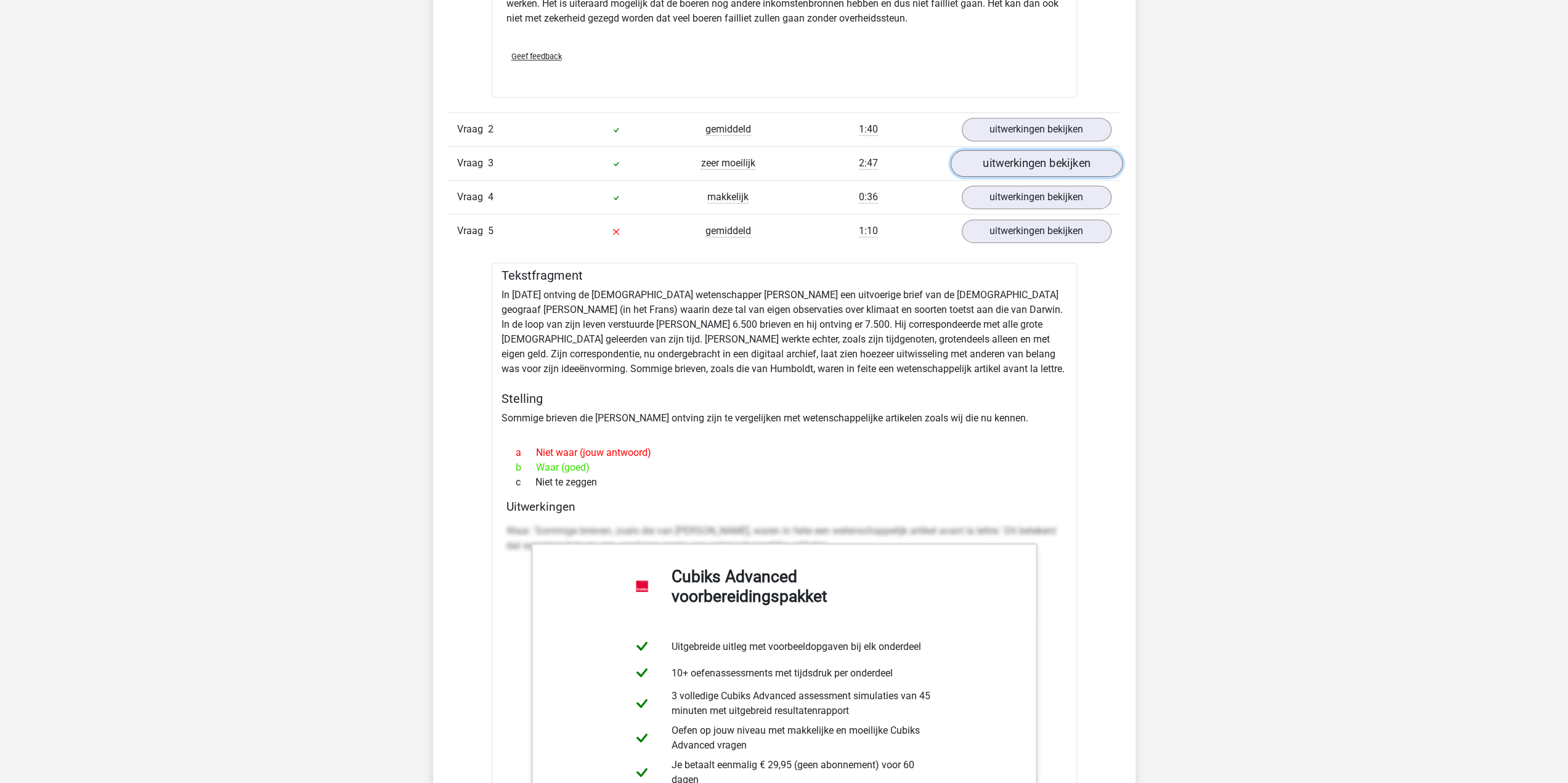
click at [1021, 152] on link "uitwerkingen bekijken" at bounding box center [1036, 163] width 172 height 27
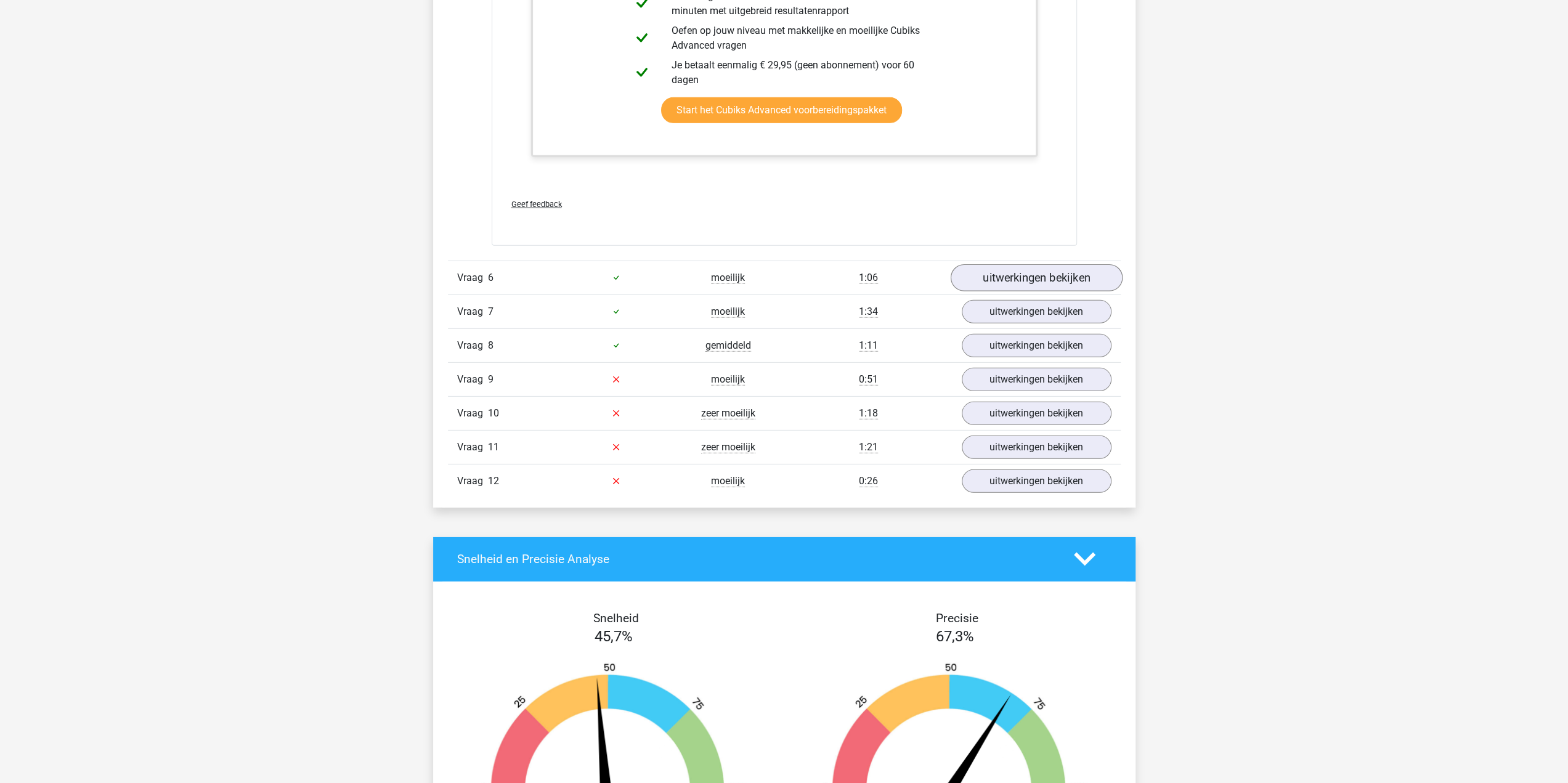
scroll to position [3572, 0]
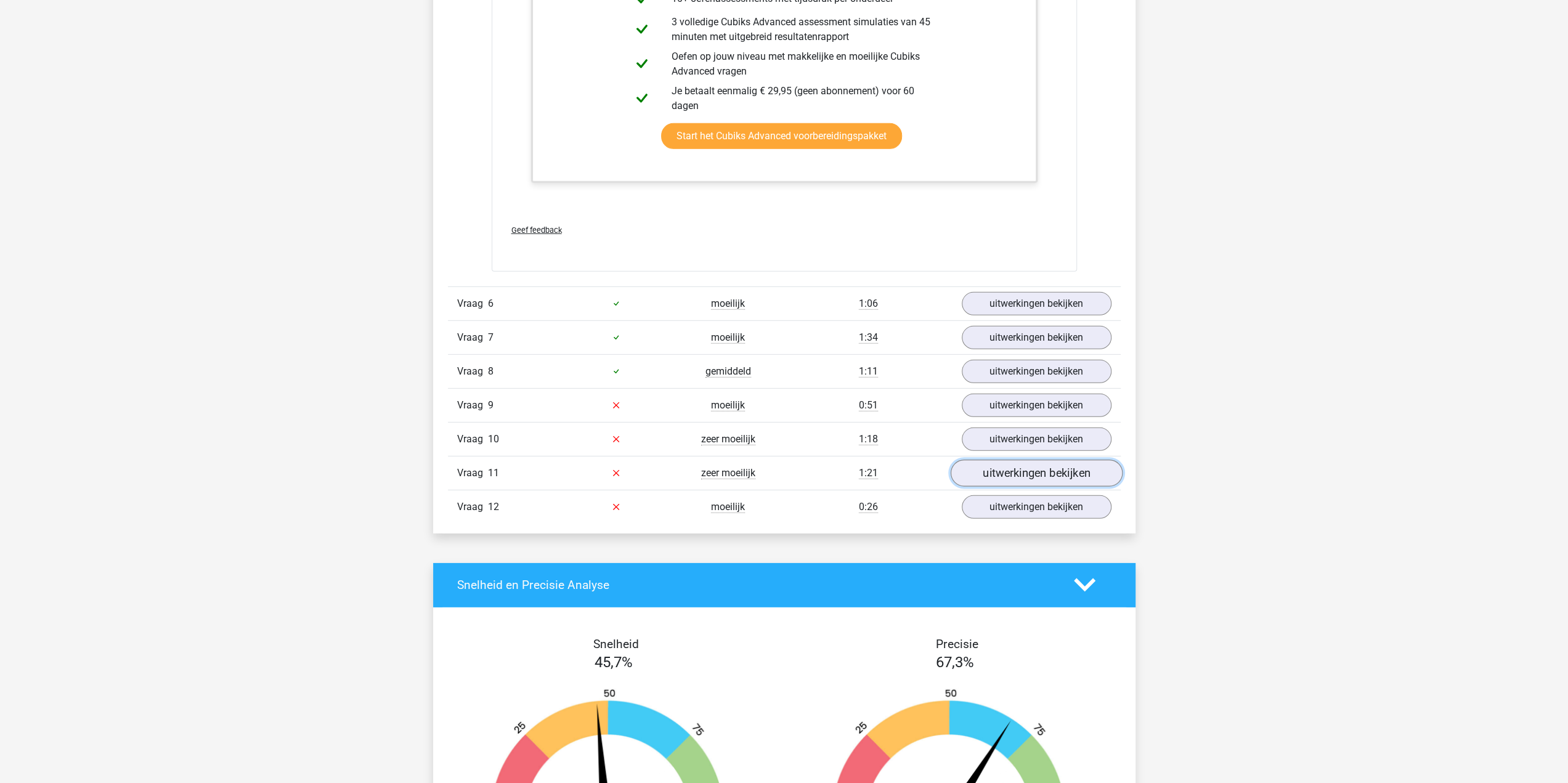
click at [1000, 459] on link "uitwerkingen bekijken" at bounding box center [1036, 473] width 172 height 27
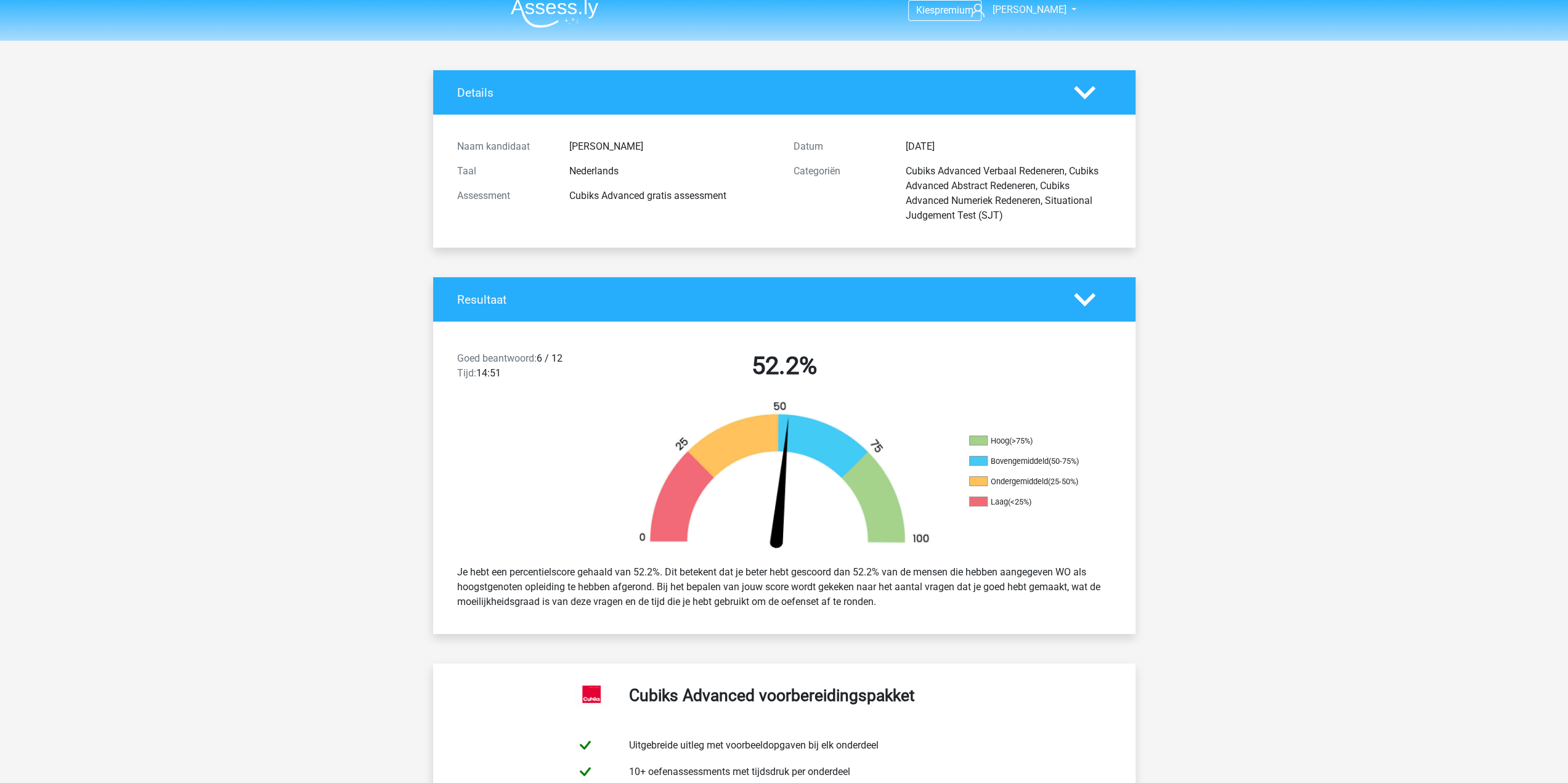
scroll to position [0, 0]
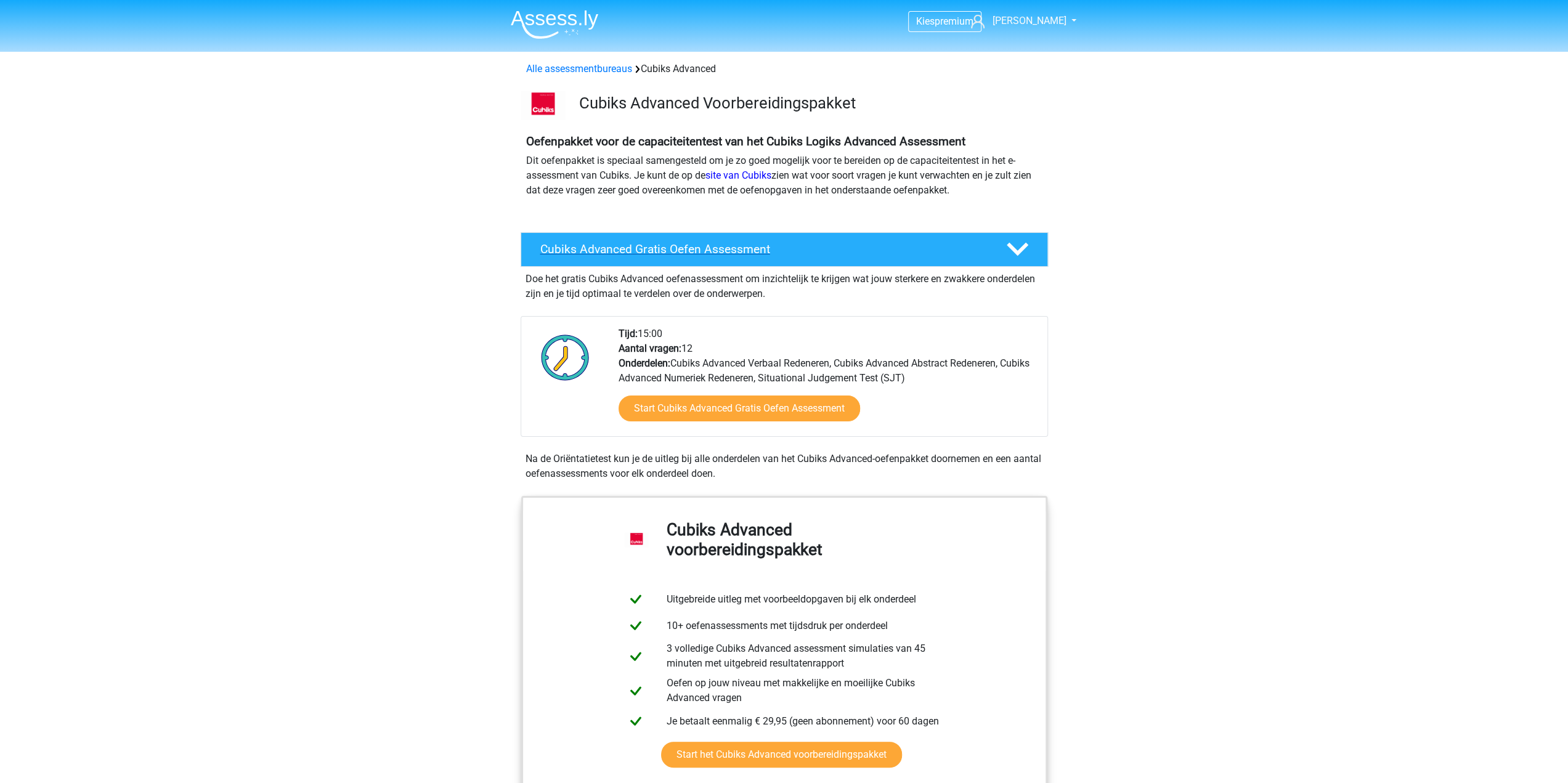
click at [675, 256] on h4 "Cubiks Advanced Gratis Oefen Assessment" at bounding box center [764, 249] width 446 height 14
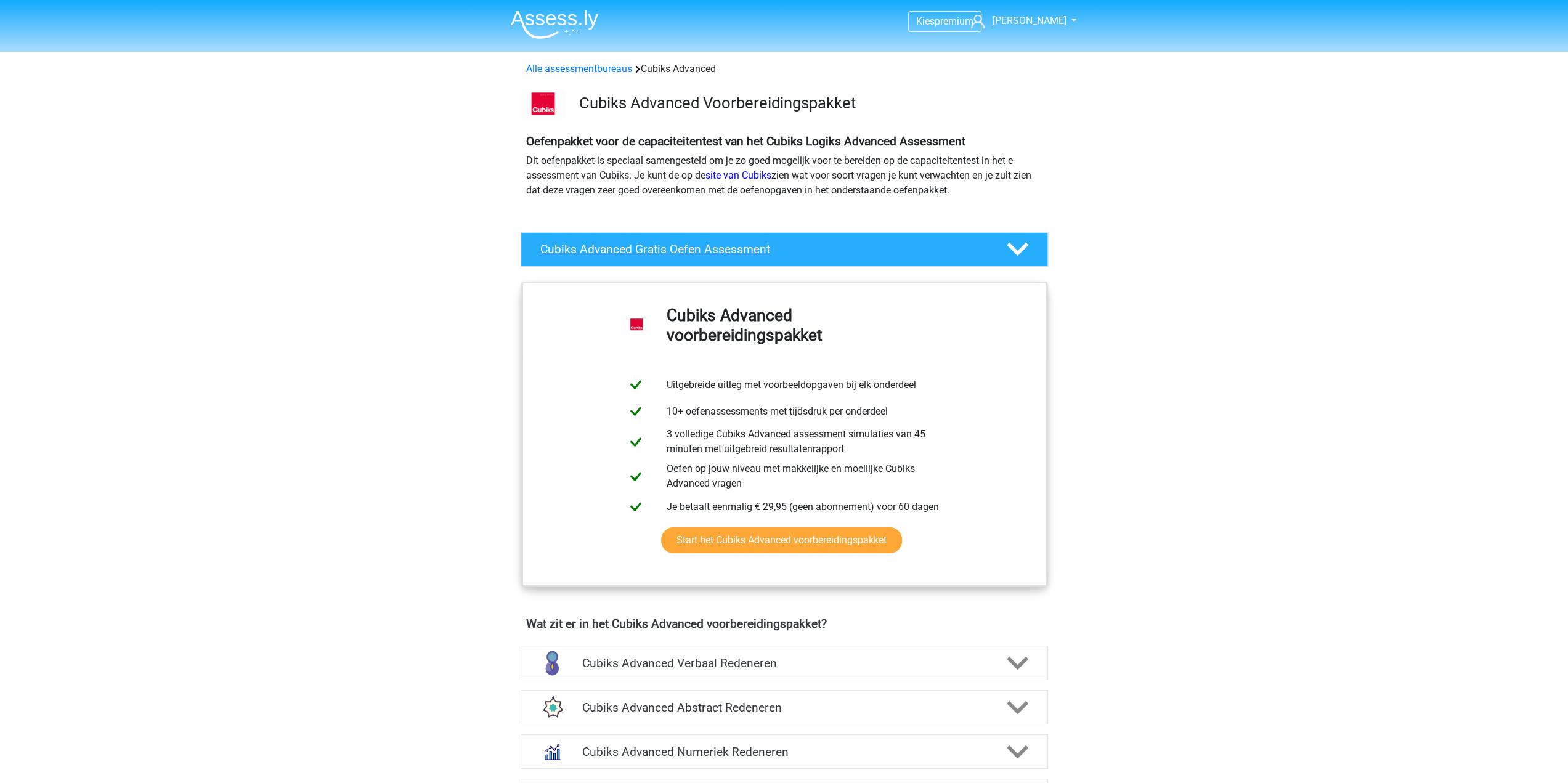
click at [675, 256] on h4 "Cubiks Advanced Gratis Oefen Assessment" at bounding box center [764, 249] width 446 height 14
